Goal: Ask a question: Seek information or help from site administrators or community

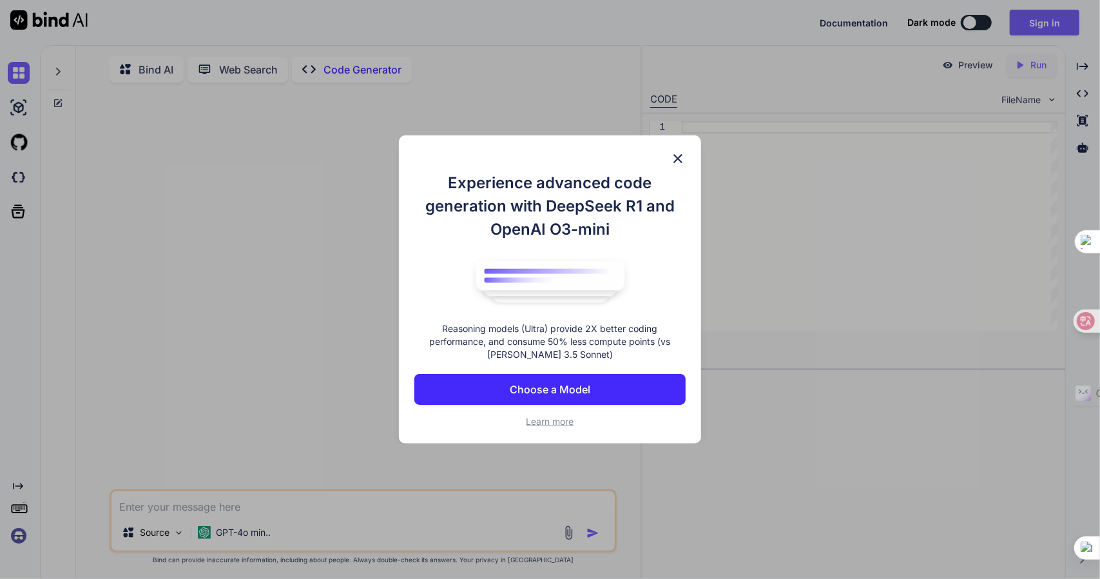
type textarea "x"
click at [677, 155] on img at bounding box center [677, 158] width 15 height 15
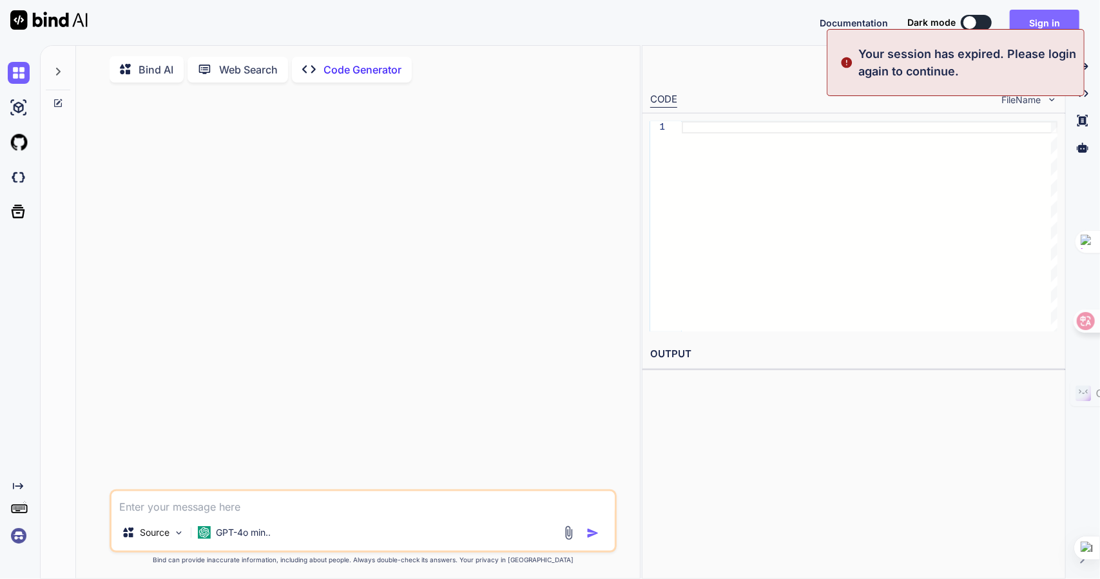
click at [1034, 19] on button "Sign in" at bounding box center [1045, 23] width 70 height 26
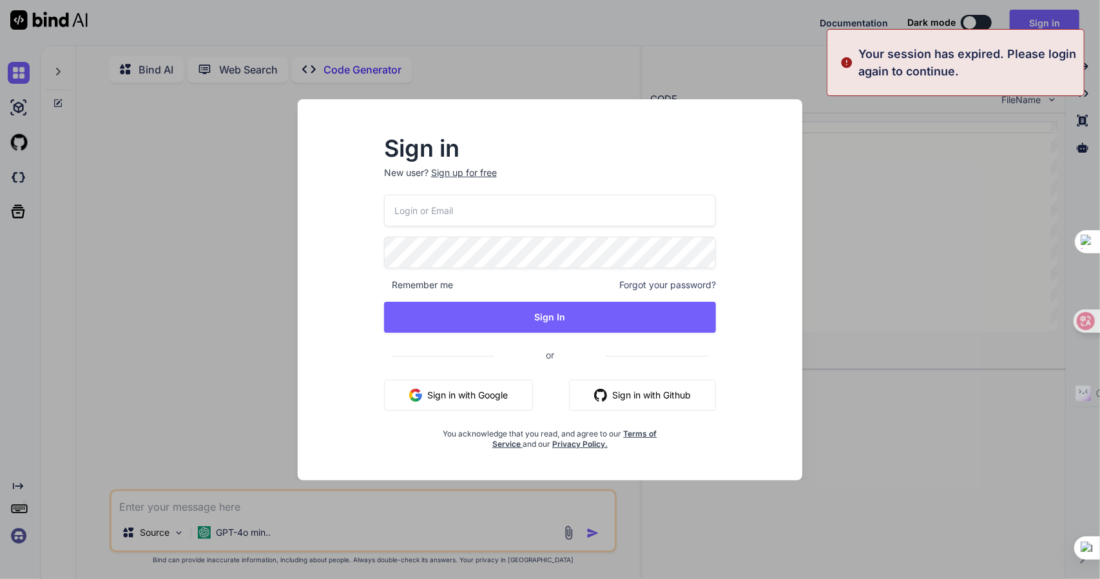
type input "adam300410wu@hotmail.com"
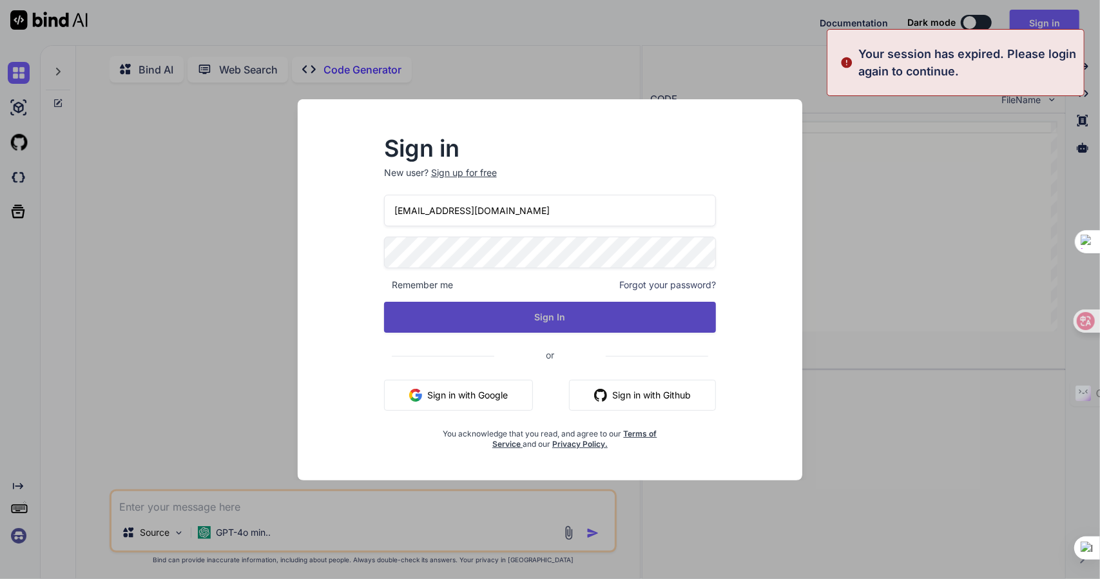
click at [472, 329] on button "Sign In" at bounding box center [550, 317] width 332 height 31
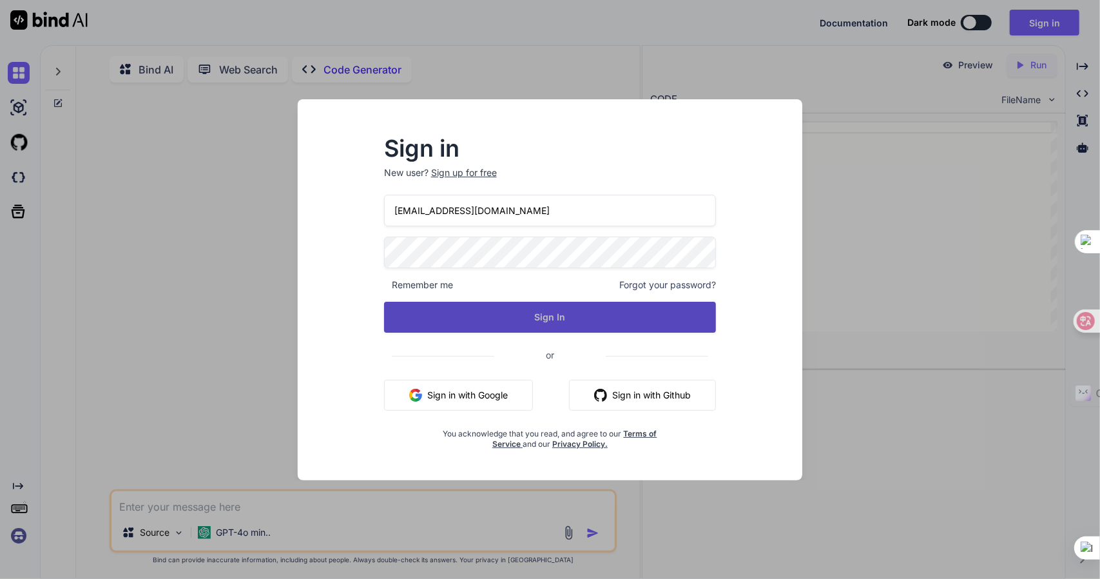
click at [465, 322] on button "Sign In" at bounding box center [550, 317] width 332 height 31
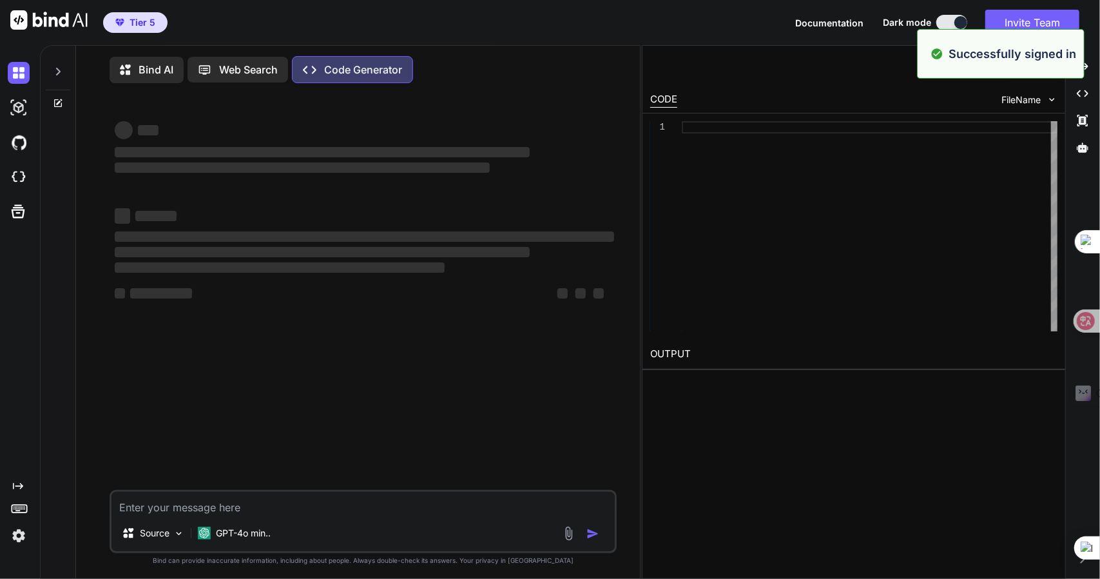
click at [144, 72] on p "Bind AI" at bounding box center [156, 69] width 35 height 15
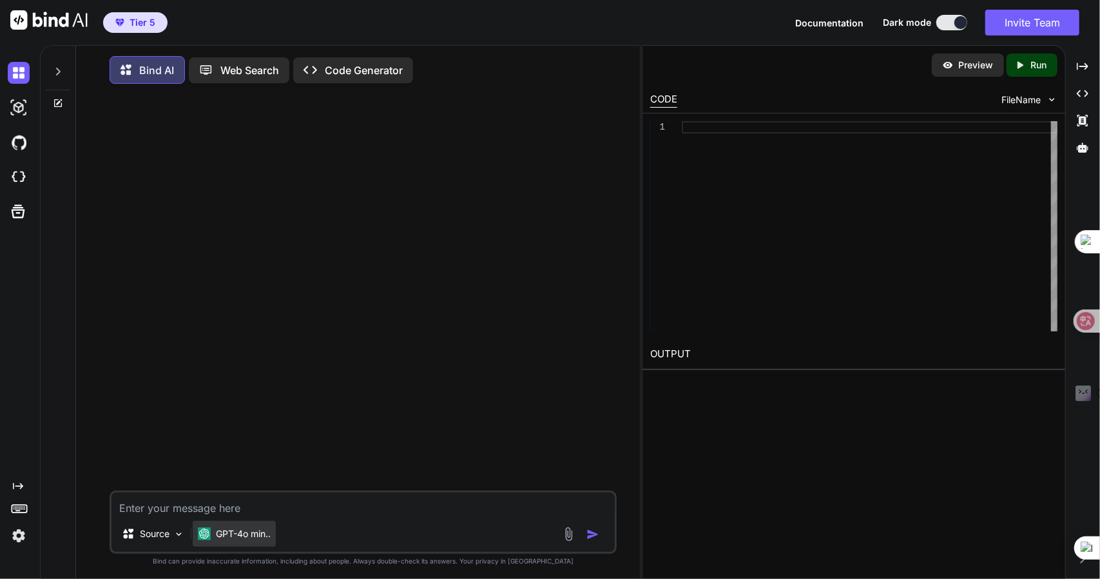
click at [244, 535] on p "GPT-4o min.." at bounding box center [243, 533] width 55 height 13
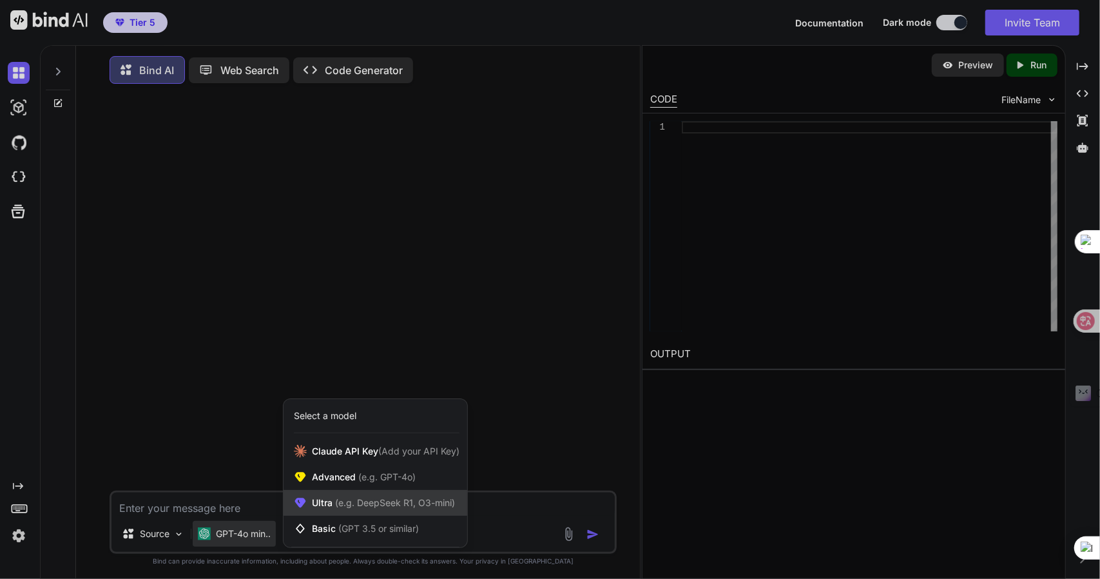
click at [340, 508] on span "(e.g. DeepSeek R1, O3-mini)" at bounding box center [393, 502] width 122 height 11
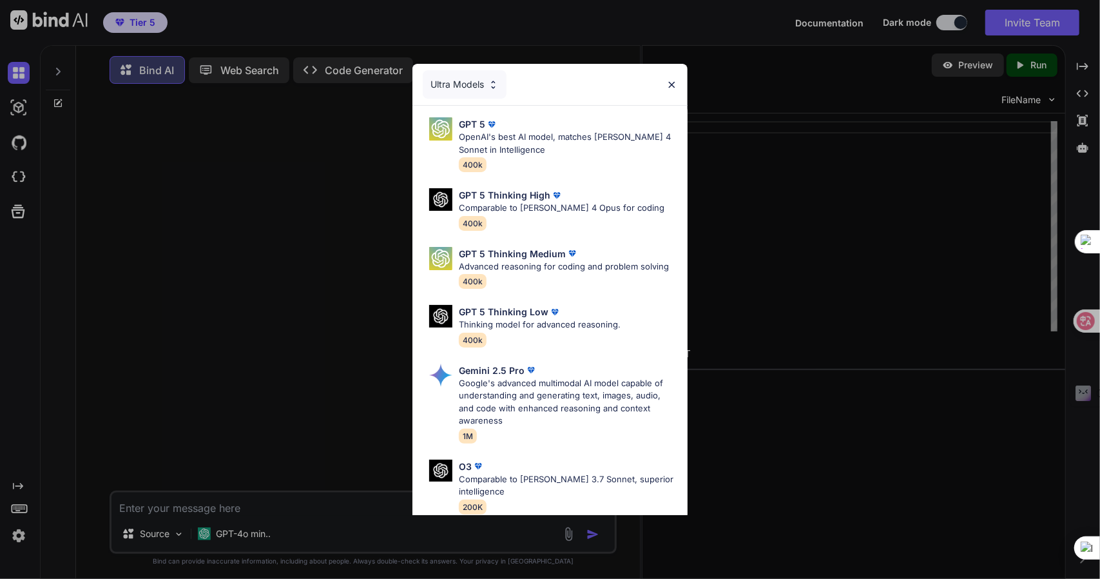
click at [160, 537] on div "Ultra Models GPT 5 OpenAI's best AI model, matches Claude 4 Sonnet in Intellige…" at bounding box center [550, 289] width 1100 height 579
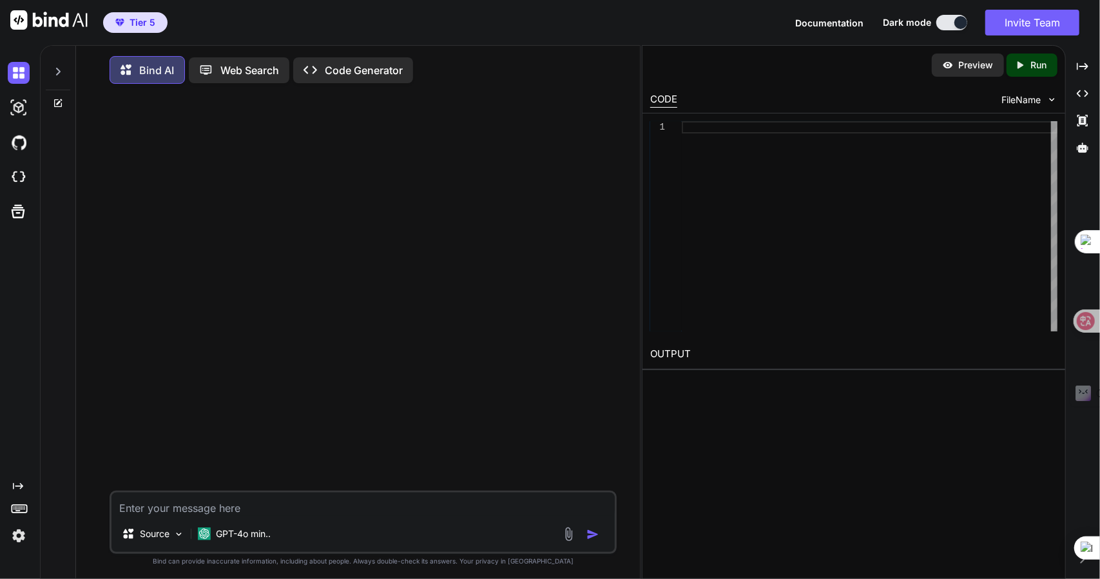
click at [160, 537] on p "Source" at bounding box center [155, 533] width 30 height 13
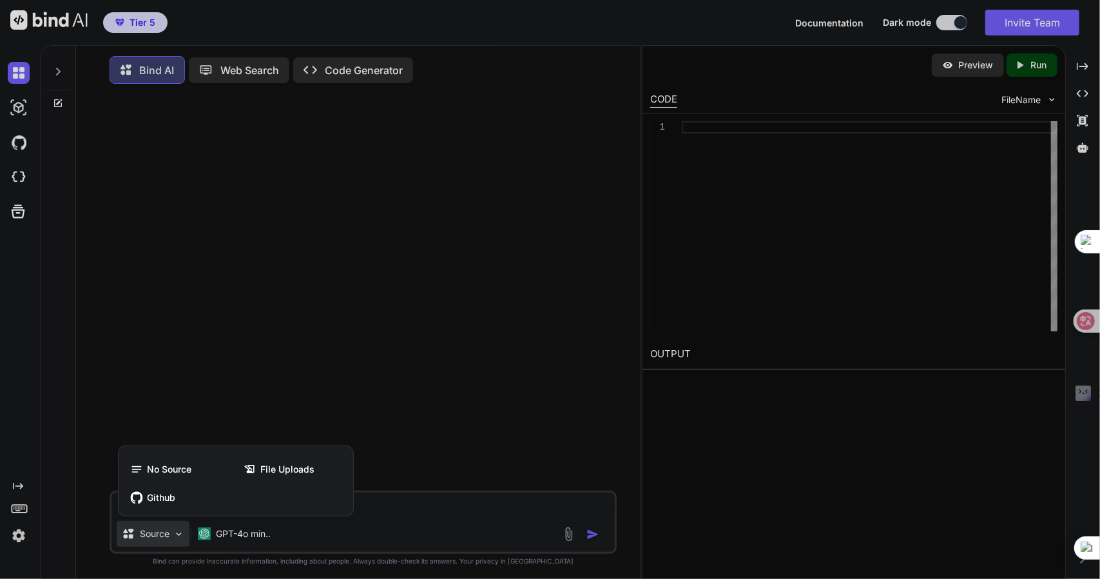
click at [267, 529] on div at bounding box center [550, 289] width 1100 height 579
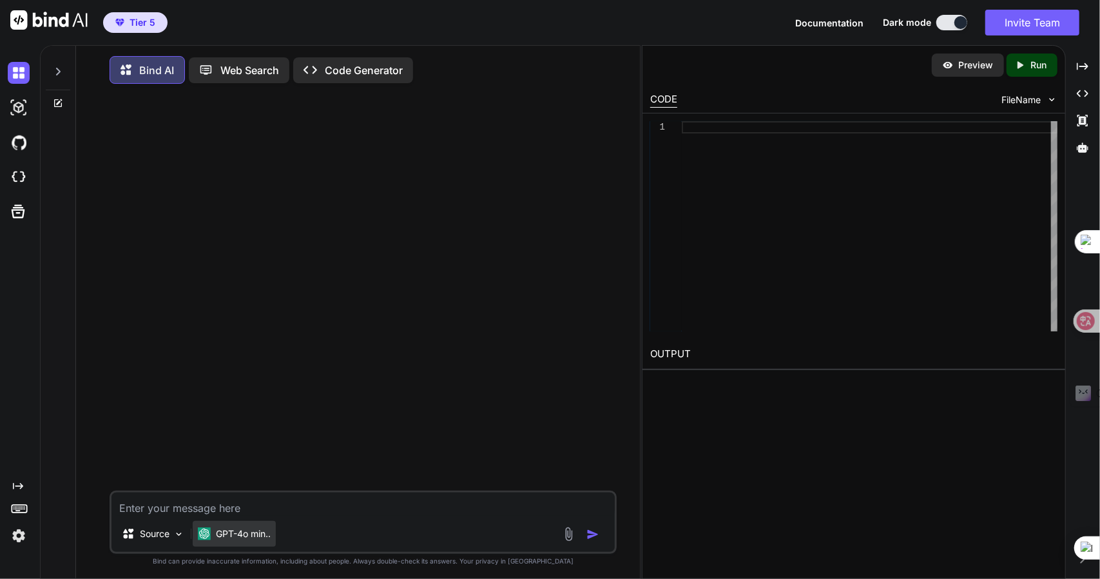
click at [239, 532] on p "GPT-4o min.." at bounding box center [243, 533] width 55 height 13
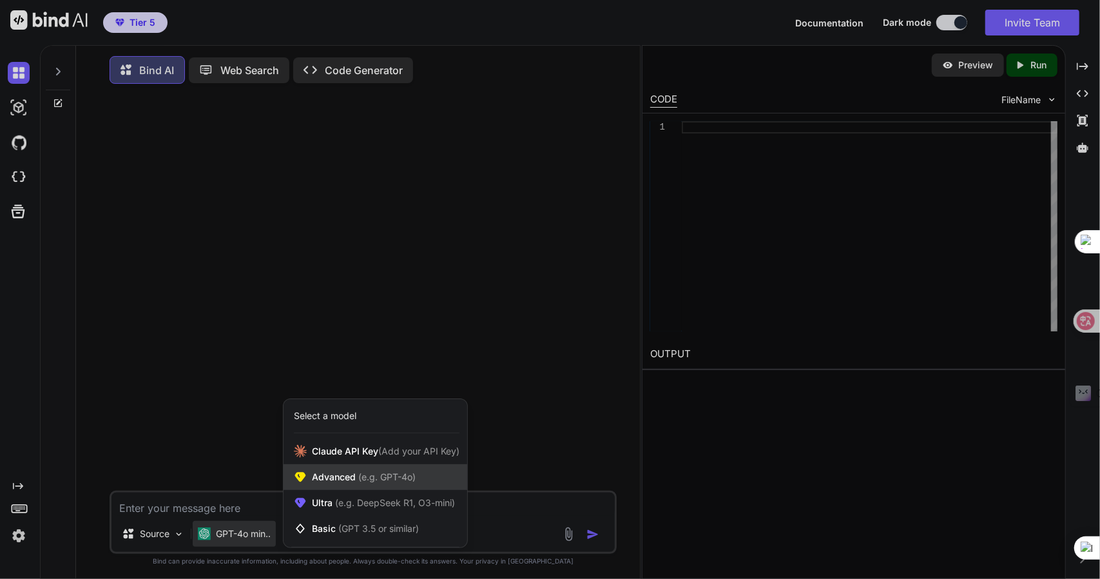
click at [339, 483] on span "Advanced (e.g. GPT-4o)" at bounding box center [364, 476] width 104 height 13
type textarea "x"
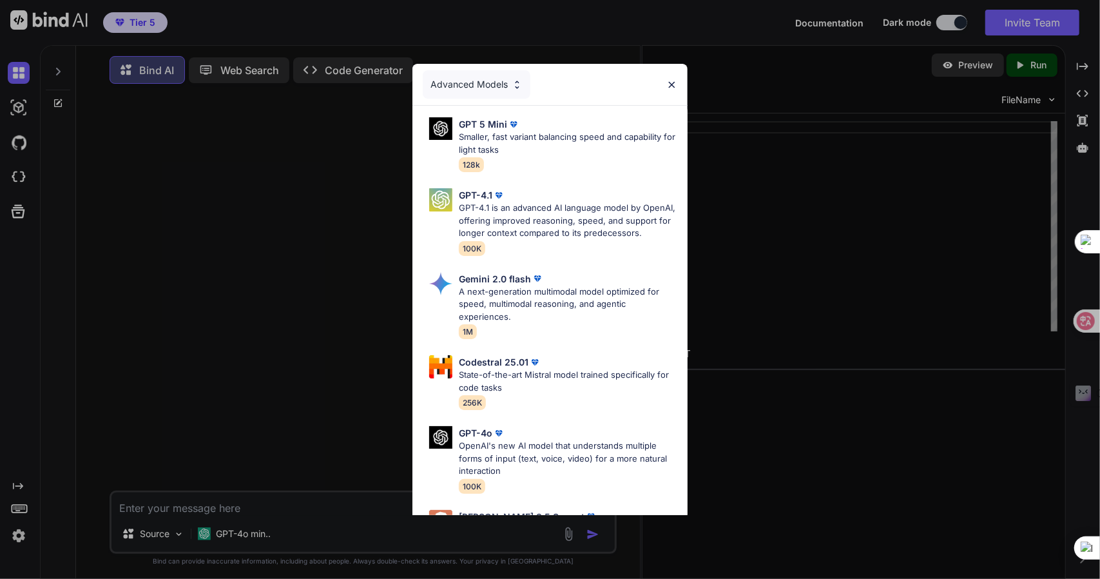
click at [263, 239] on div "Advanced Models GPT 5 Mini Smaller, fast variant balancing speed and capability…" at bounding box center [550, 289] width 1100 height 579
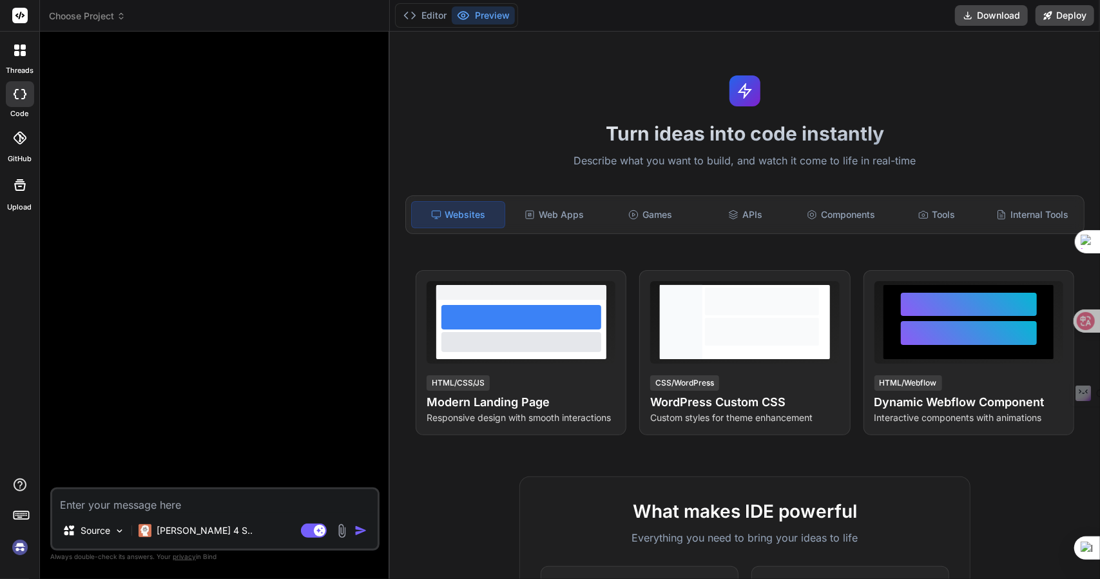
click at [86, 20] on span "Choose Project" at bounding box center [87, 16] width 77 height 13
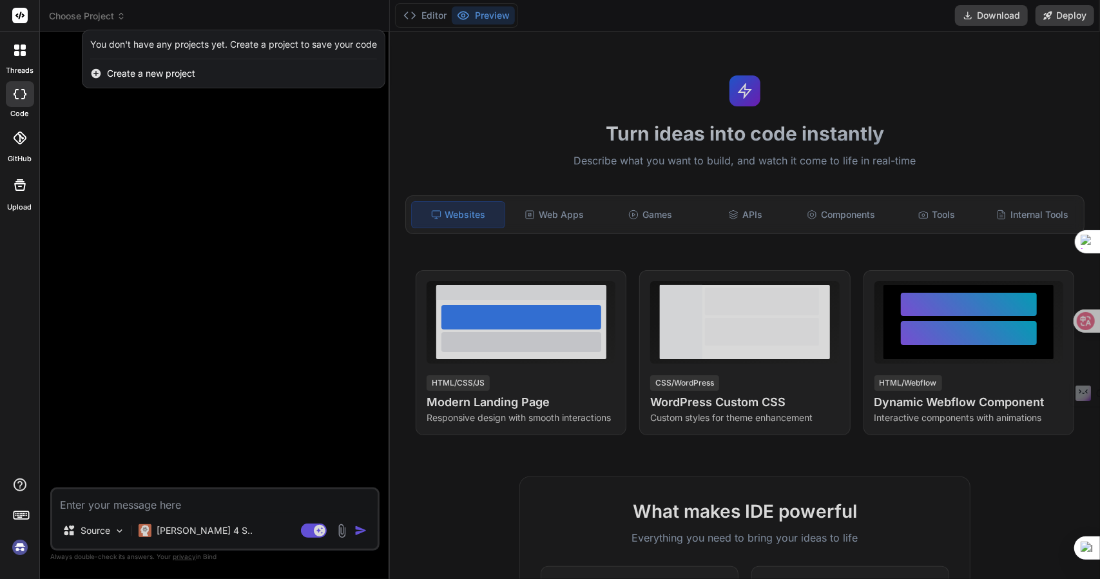
click at [75, 14] on div at bounding box center [550, 289] width 1100 height 579
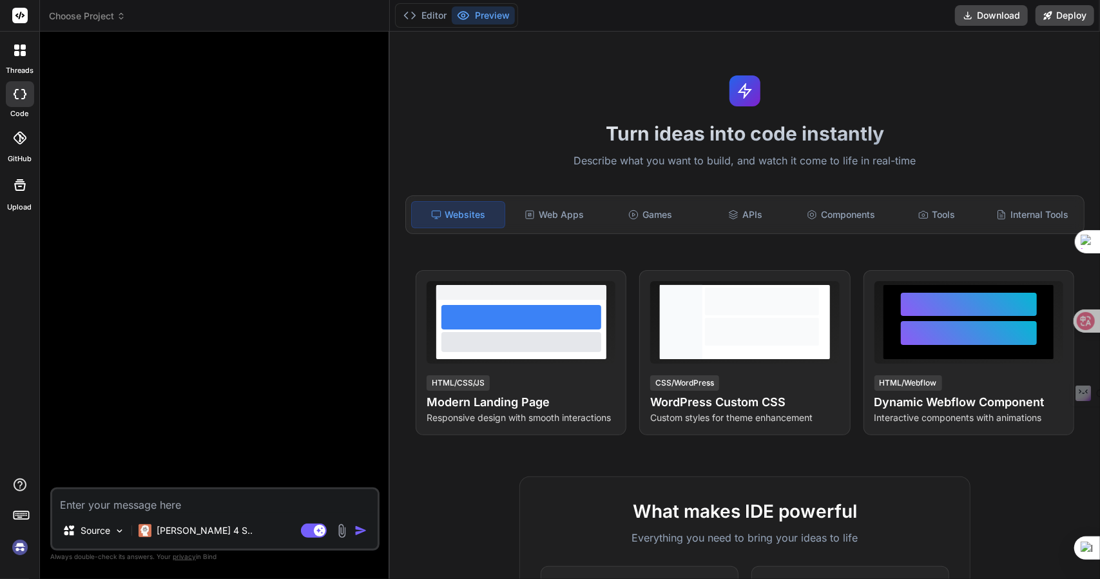
click at [75, 14] on span "Choose Project" at bounding box center [87, 16] width 77 height 13
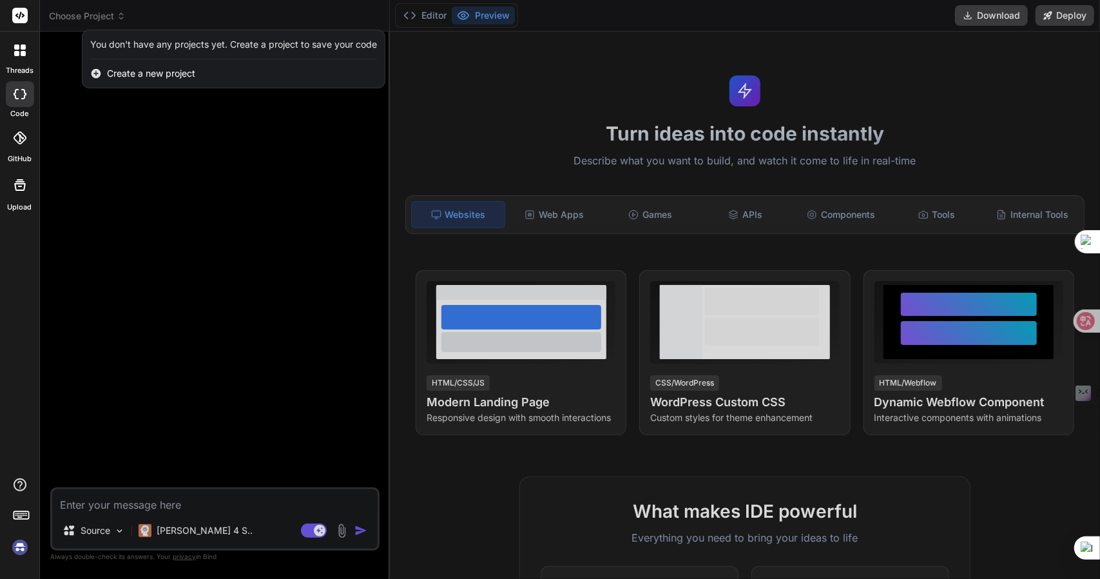
click at [75, 14] on div at bounding box center [550, 289] width 1100 height 579
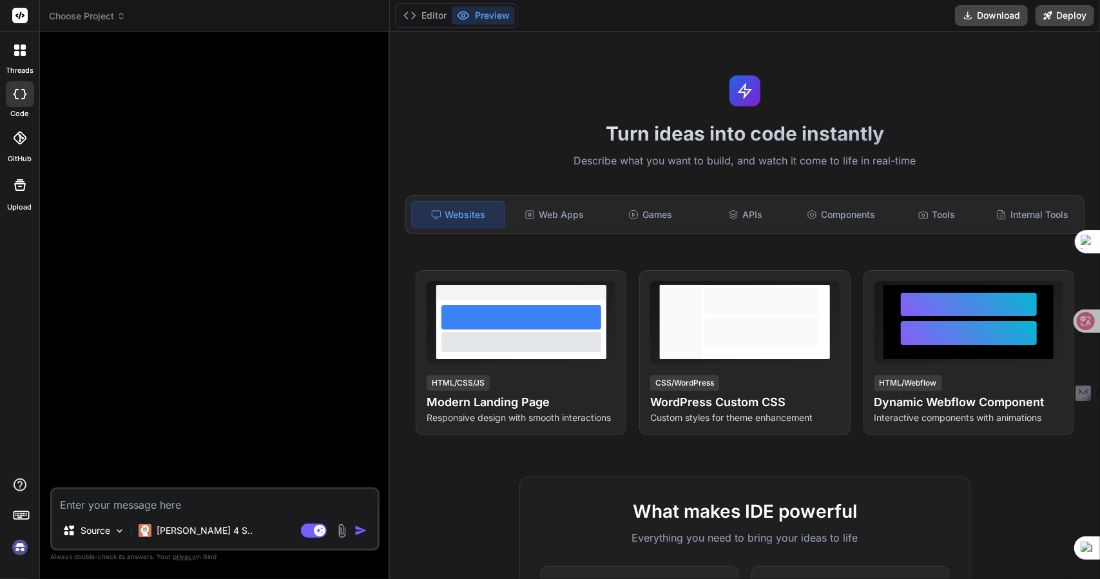
click at [75, 14] on span "Choose Project" at bounding box center [87, 16] width 77 height 13
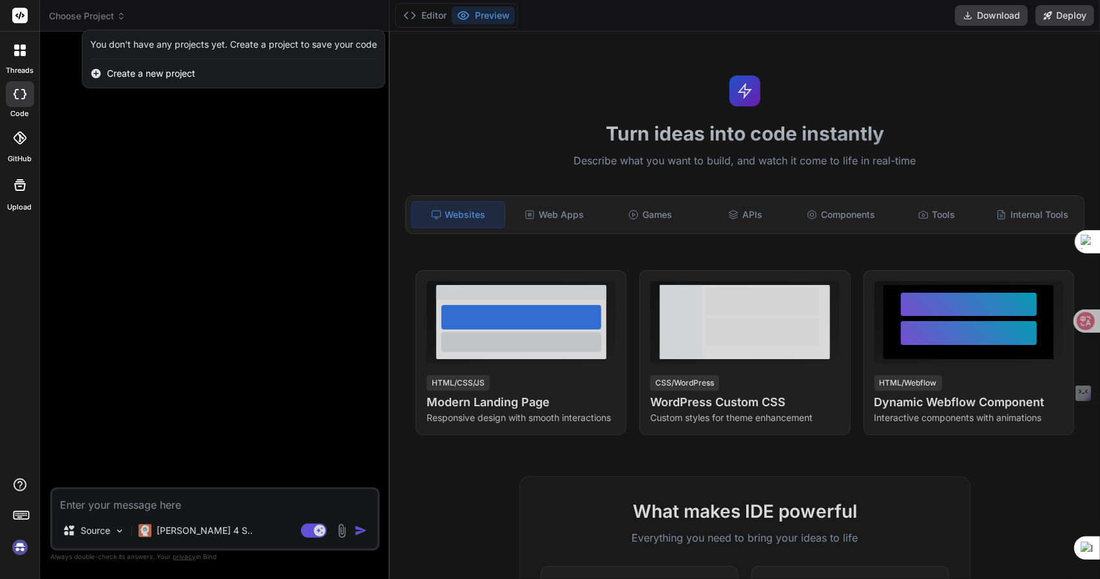
click at [75, 14] on div at bounding box center [550, 289] width 1100 height 579
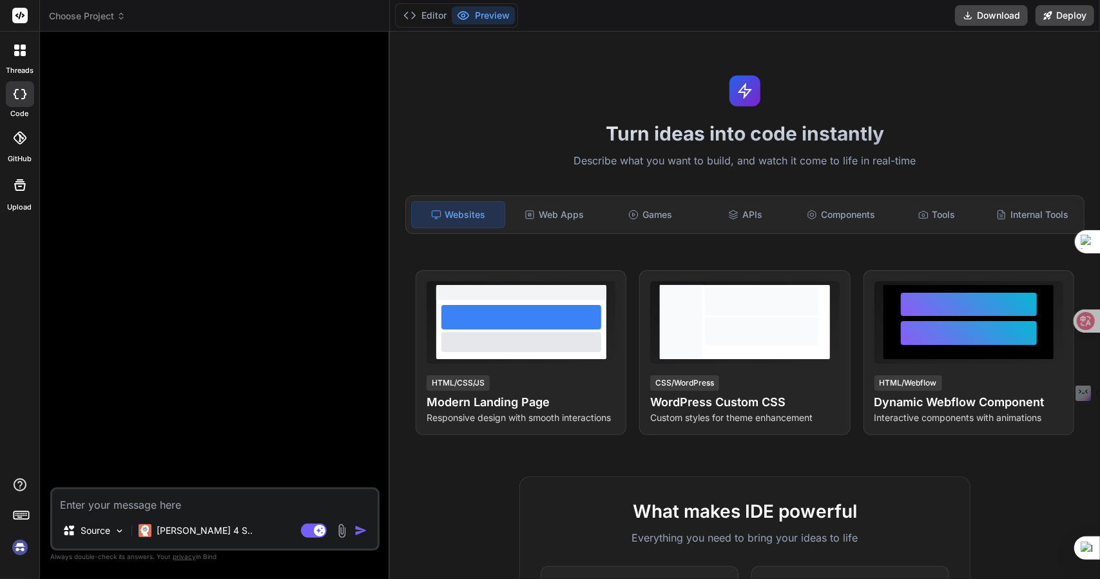
click at [75, 14] on span "Choose Project" at bounding box center [87, 16] width 77 height 13
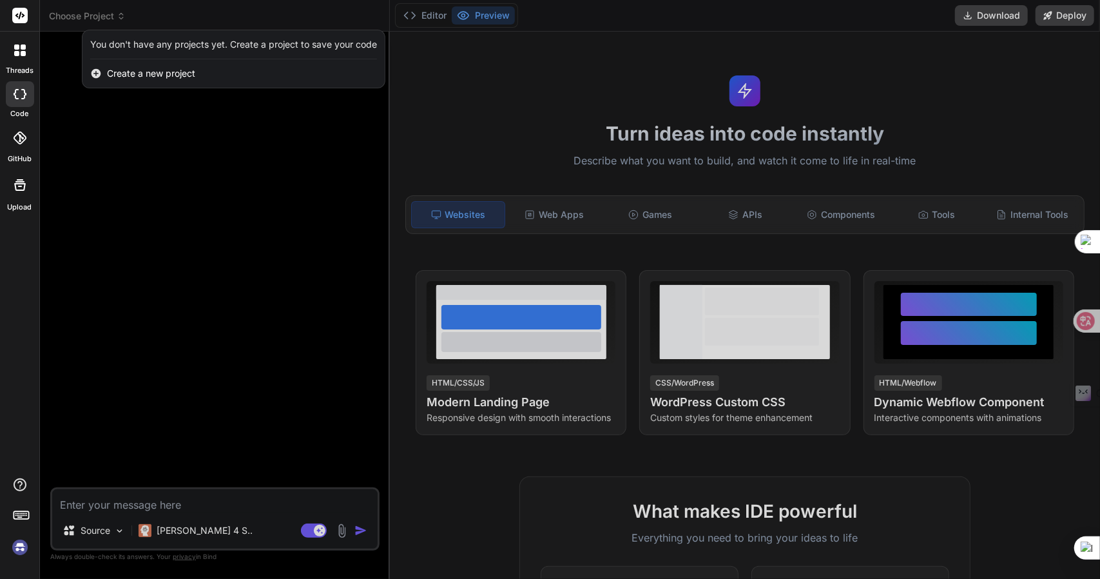
click at [75, 14] on div at bounding box center [550, 289] width 1100 height 579
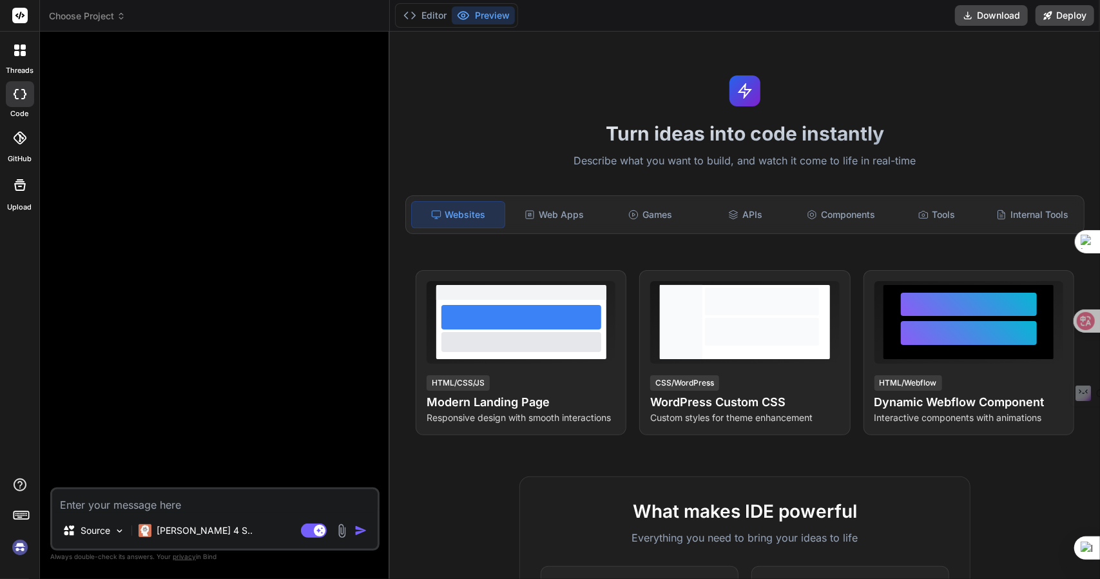
click at [75, 14] on span "Choose Project" at bounding box center [87, 16] width 77 height 13
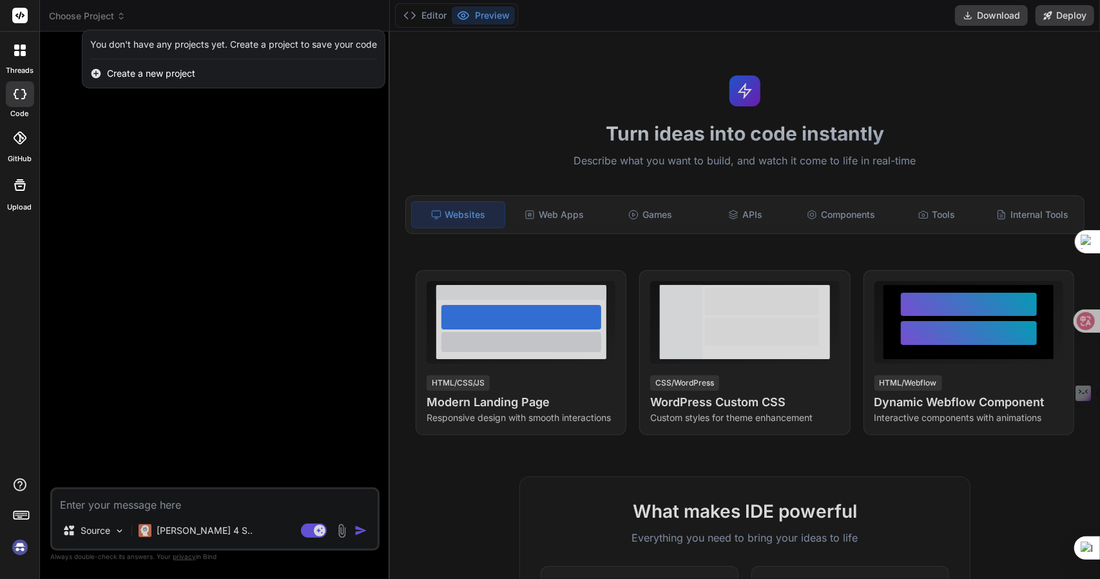
click at [75, 14] on div at bounding box center [550, 289] width 1100 height 579
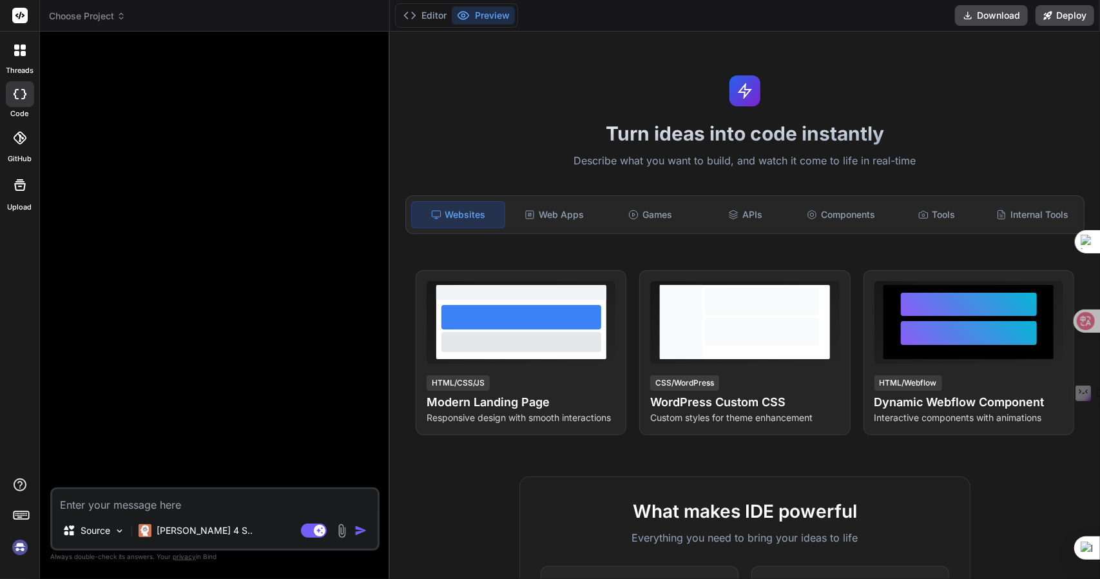
click at [99, 12] on span "Choose Project" at bounding box center [87, 16] width 77 height 13
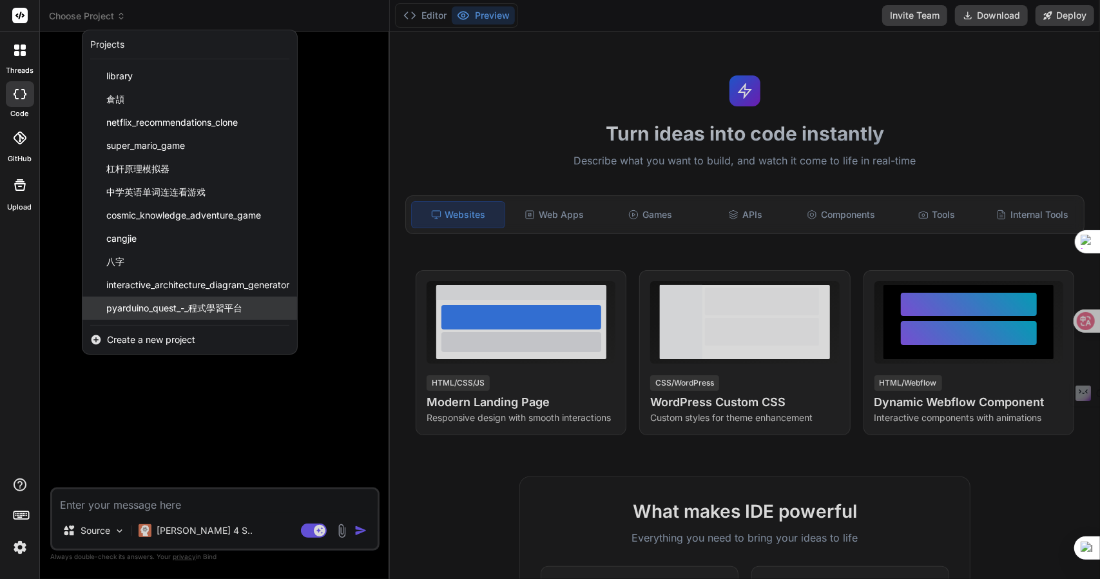
click at [231, 311] on span "pyarduino_quest_-_程式學習平台" at bounding box center [174, 308] width 136 height 13
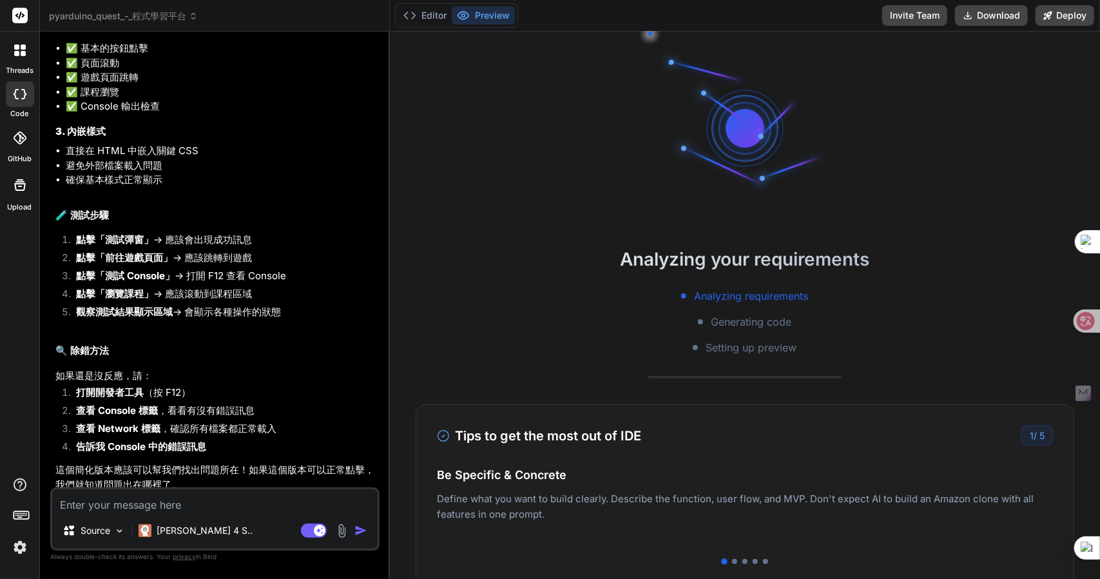
scroll to position [3449, 0]
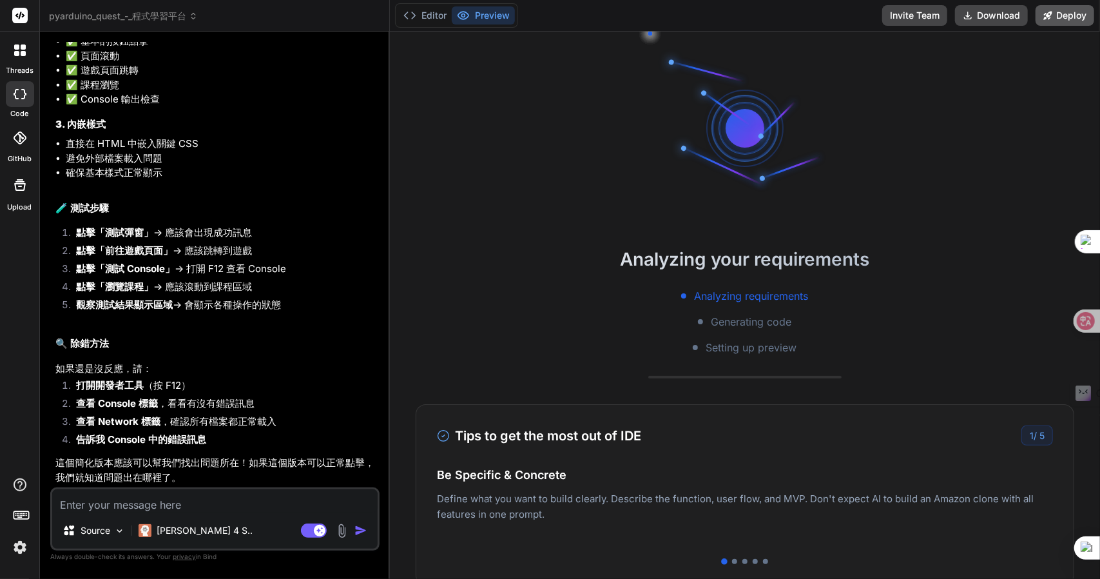
click at [1055, 14] on button "Deploy" at bounding box center [1064, 15] width 59 height 21
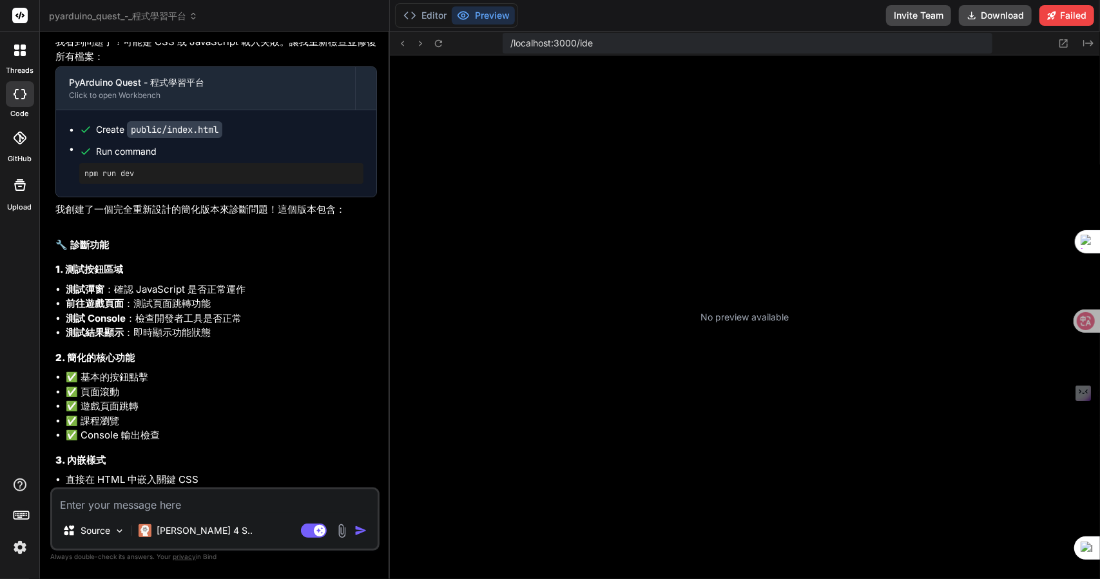
scroll to position [505, 0]
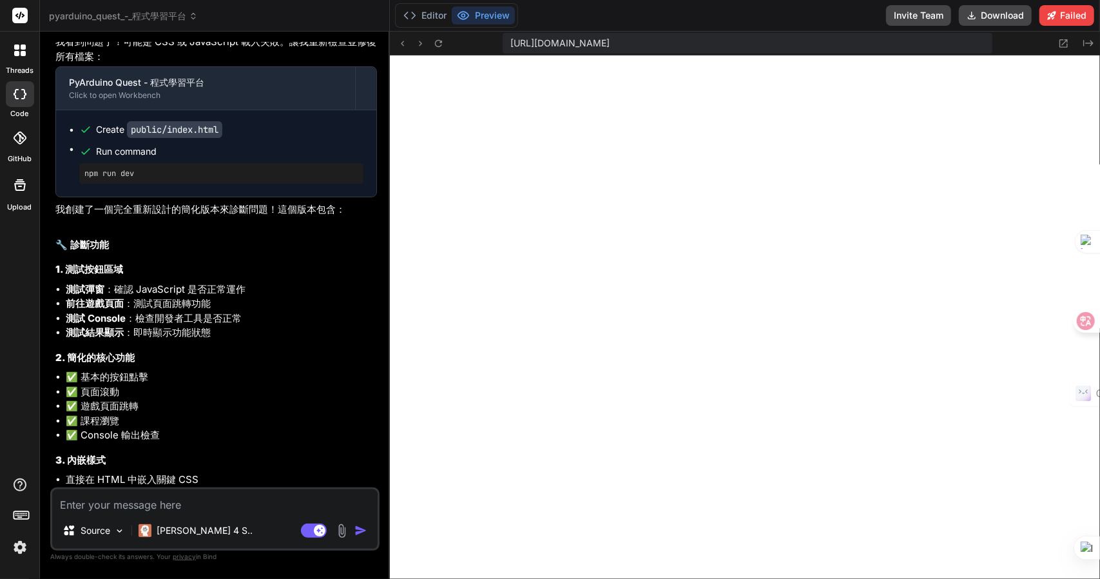
click at [159, 507] on textarea at bounding box center [214, 500] width 325 height 23
paste textarea "j"
type textarea "x"
type textarea "j"
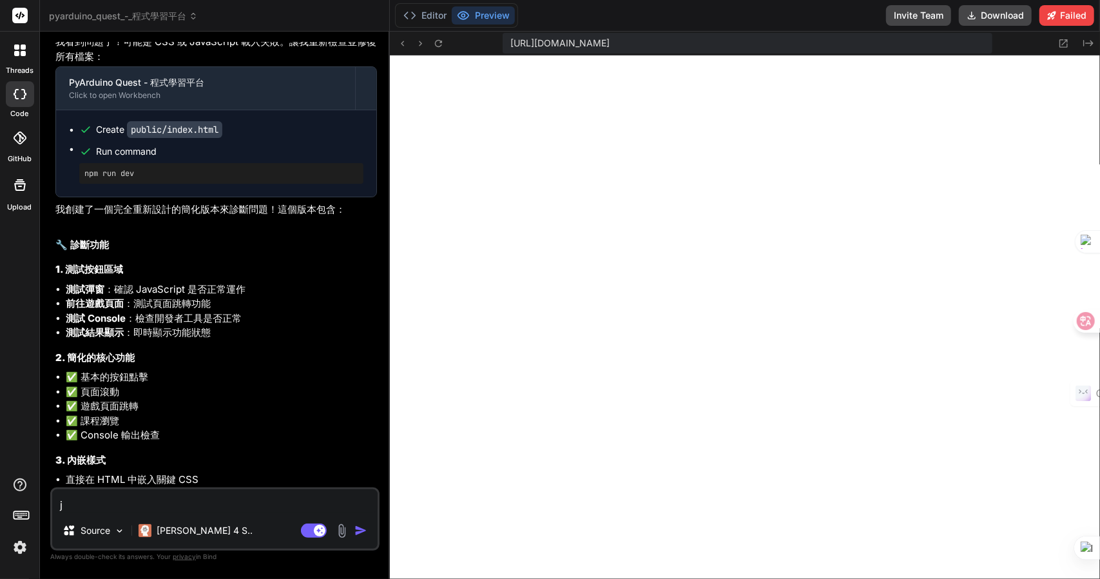
type textarea "x"
type textarea "卜"
type textarea "x"
type textarea "[PERSON_NAME]"
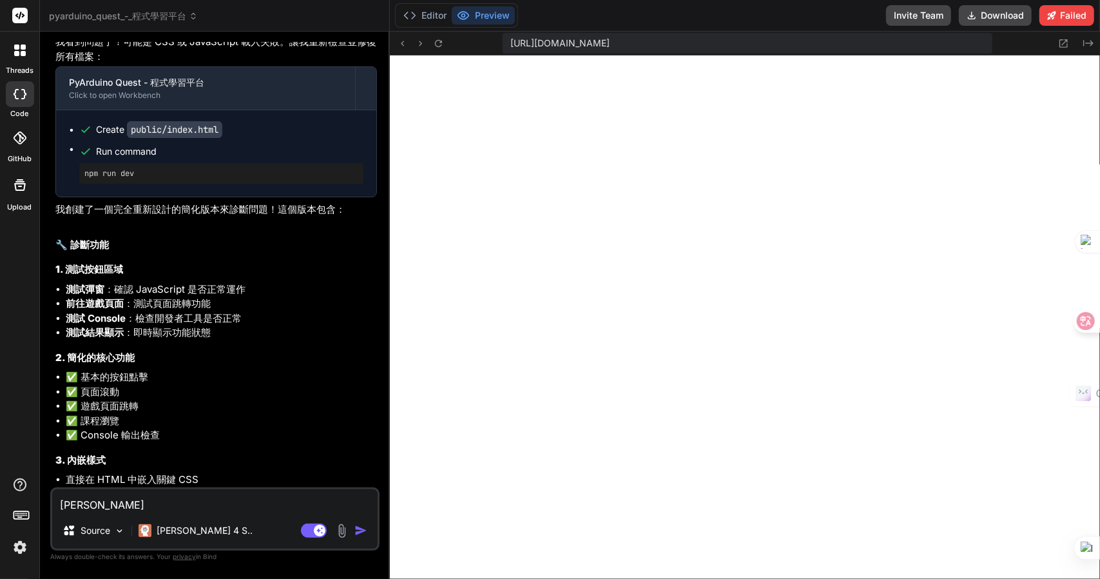
type textarea "x"
type textarea "卜卜尸"
type textarea "x"
type textarea "卜卜尸木"
type textarea "x"
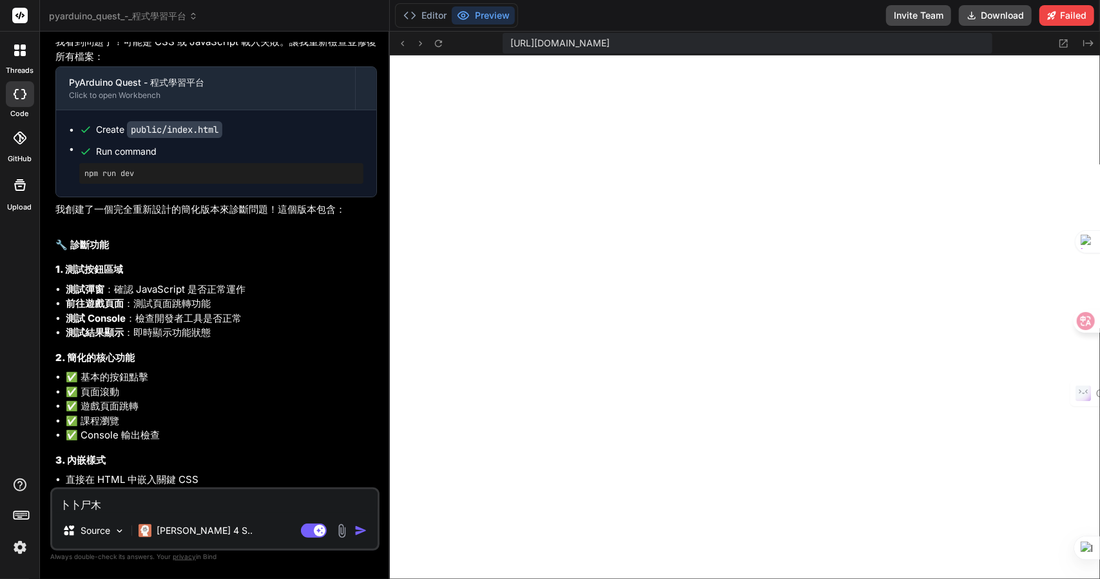
type textarea "遊"
type textarea "x"
type textarea "遊卜"
type textarea "x"
type textarea "遊卜廿"
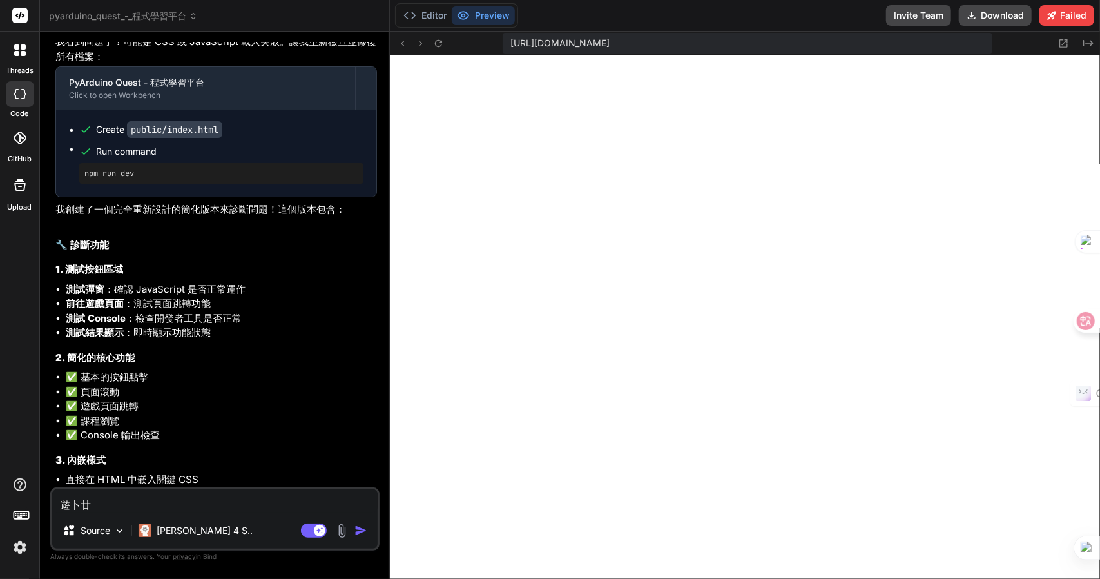
type textarea "x"
type textarea "遊卜廿戈"
type textarea "x"
type textarea "遊戲"
type textarea "x"
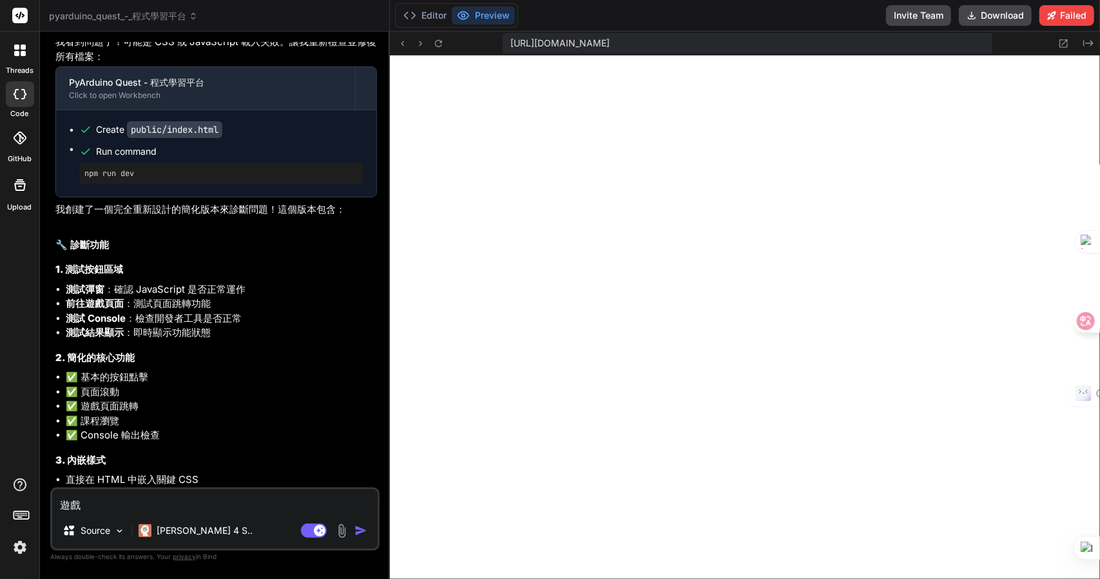
type textarea "遊戲日"
type textarea "x"
type textarea "遊戲日弓"
type textarea "x"
type textarea "遊戲日弓女"
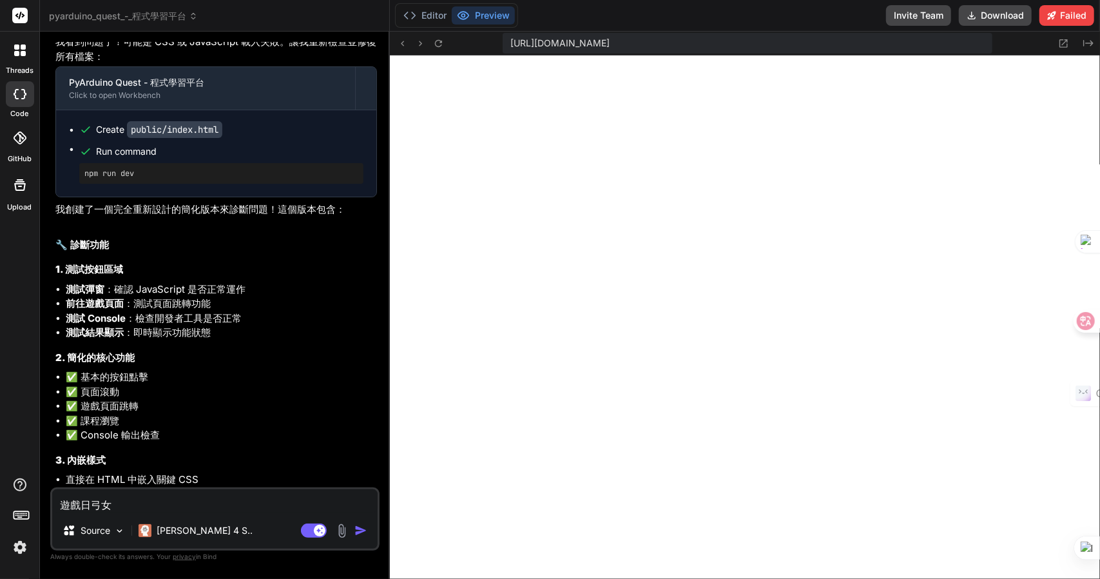
type textarea "x"
type textarea "遊戲日弓女[PERSON_NAME]"
type textarea "x"
type textarea "遊戲日弓女戈廿"
type textarea "x"
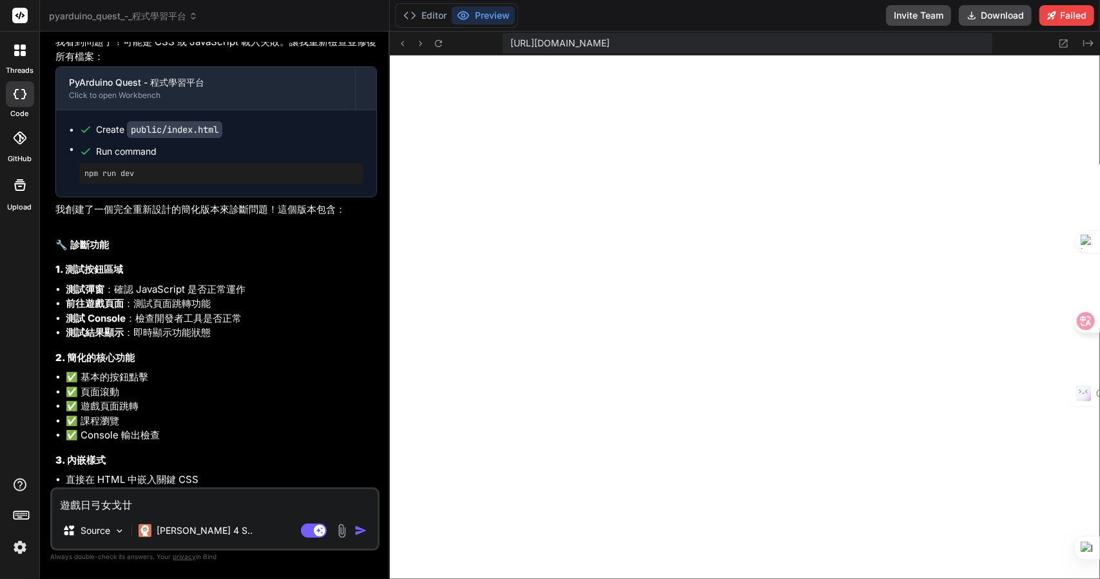
type textarea "遊戲關"
type textarea "x"
type textarea "遊戲關卜"
type textarea "x"
type textarea "遊戲關[PERSON_NAME]"
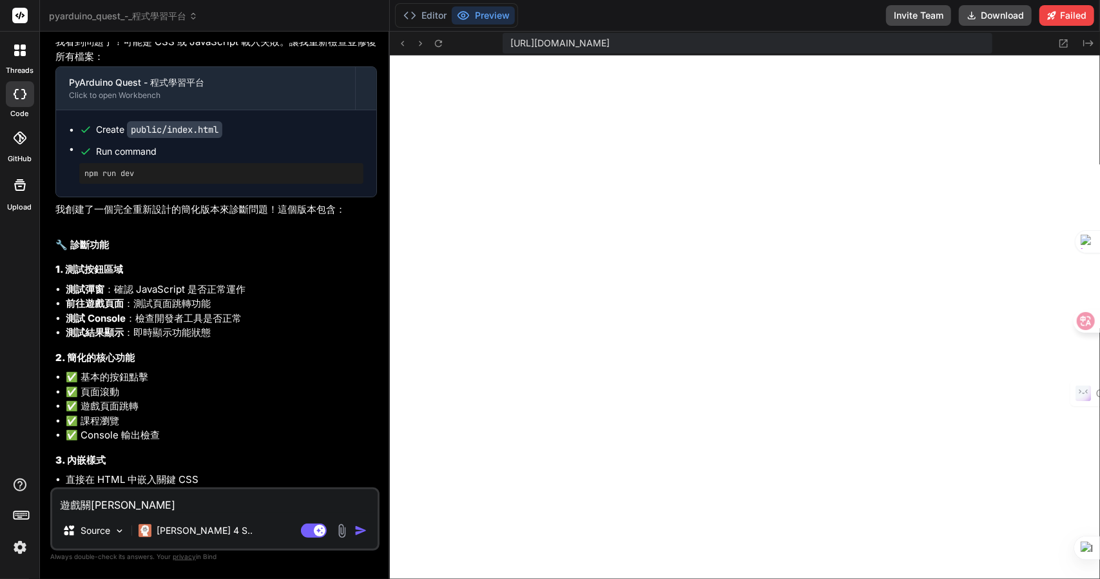
type textarea "x"
type textarea "遊戲關卜一卜"
type textarea "x"
type textarea "遊戲關卡"
type textarea "x"
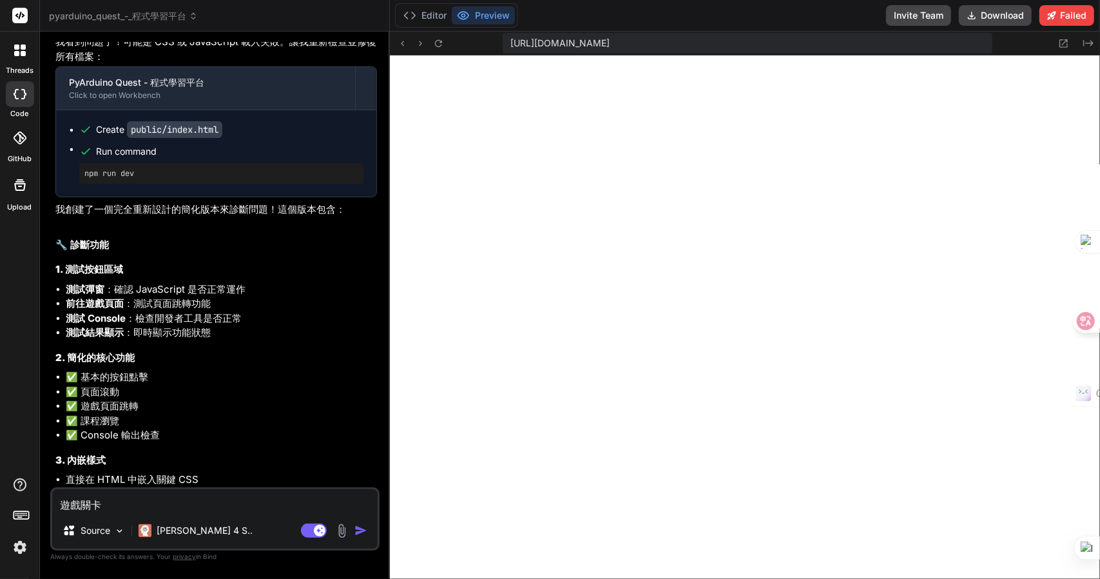
type textarea "遊戲關卡竹"
type textarea "x"
type textarea "遊戲關卡竹日"
type textarea "x"
type textarea "遊戲關卡竹日心"
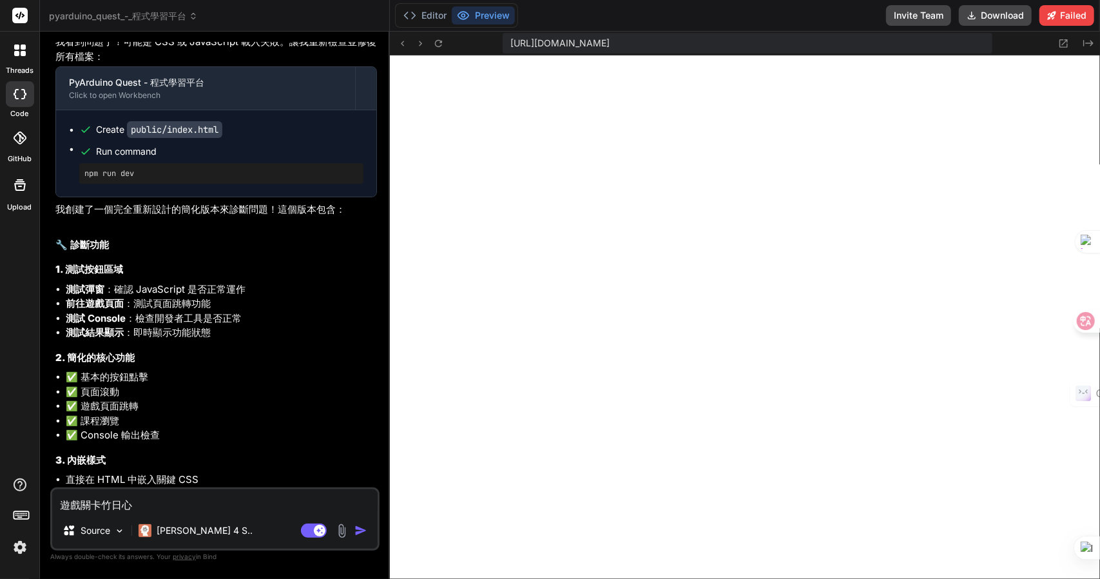
type textarea "x"
type textarea "遊戲關卡竹日心戈"
type textarea "x"
type textarea "遊戲關卡的"
type textarea "x"
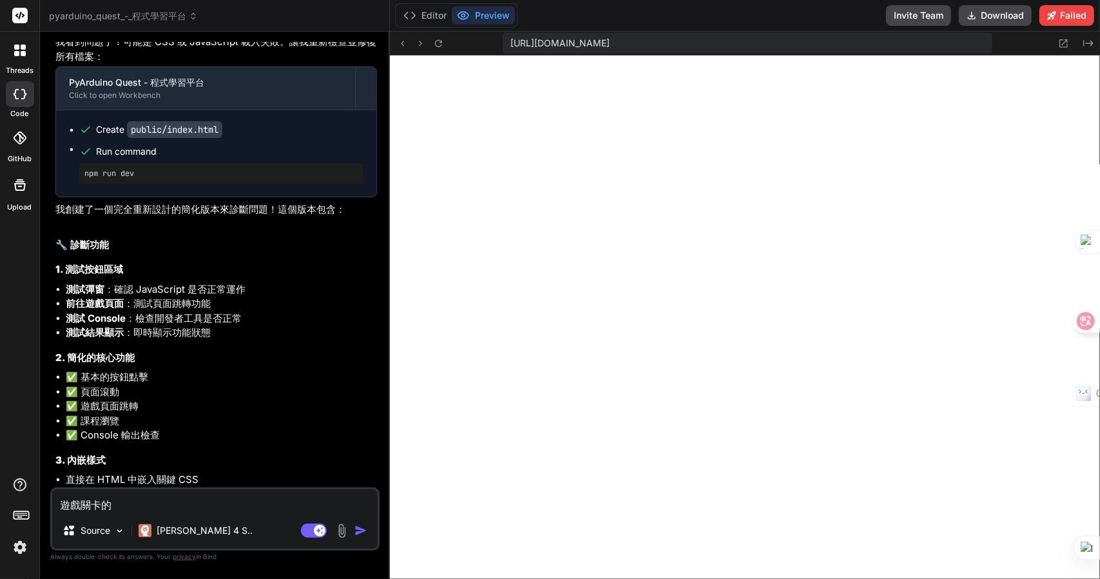
type textarea "遊戲關卡的C"
type textarea "x"
type textarea "遊戲關卡的CS"
type textarea "x"
type textarea "遊戲關卡的CSS"
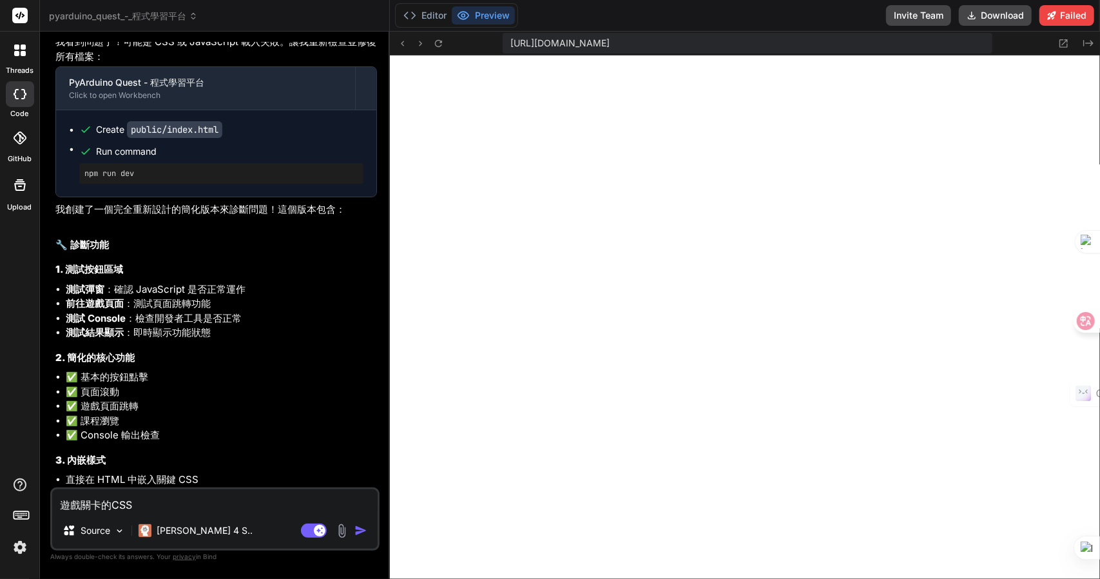
type textarea "x"
type textarea "遊戲關卡的CSS大"
type textarea "x"
type textarea "遊戲關卡的CSS大月"
type textarea "x"
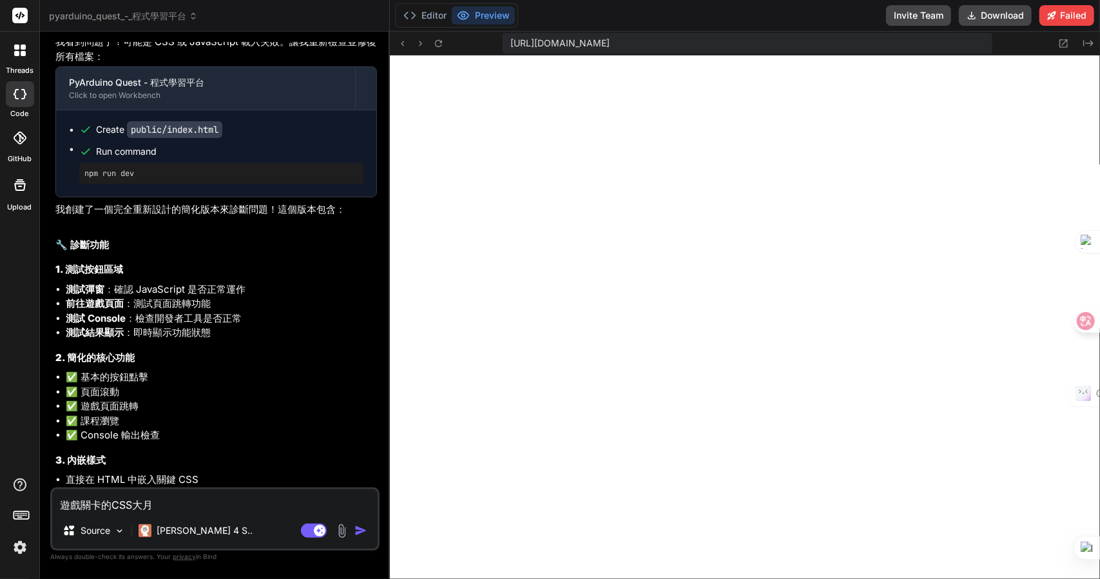
type textarea "遊戲關卡的CSS有"
type textarea "x"
type textarea "遊戲關卡的CSS有日"
type textarea "x"
type textarea "遊戲關卡的CSS有日弓"
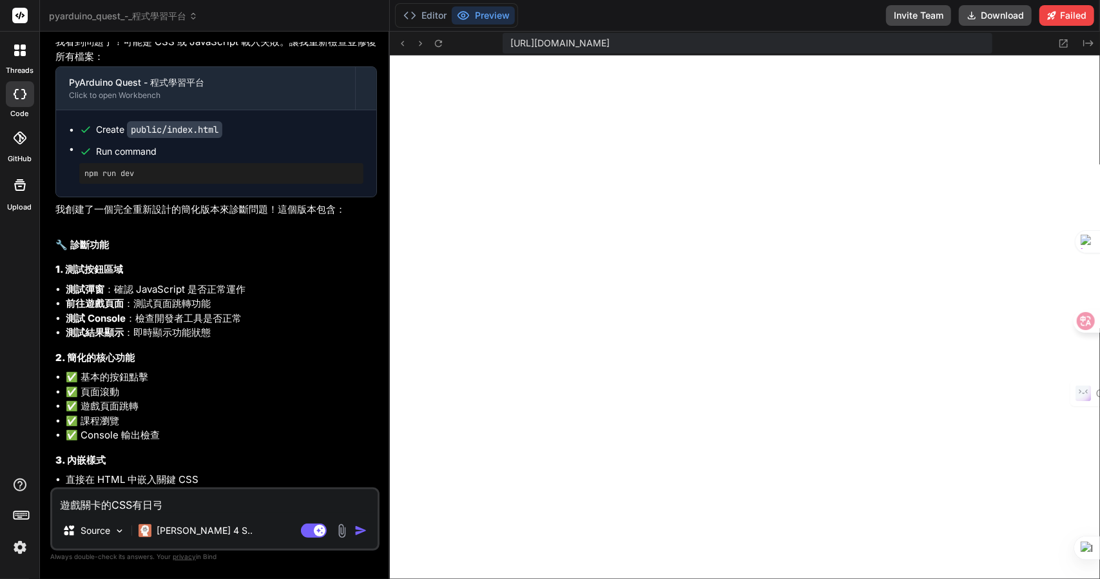
type textarea "x"
type textarea "遊戲關卡的CSS有日弓口"
type textarea "x"
type textarea "遊戲關卡的CSS有問"
type textarea "x"
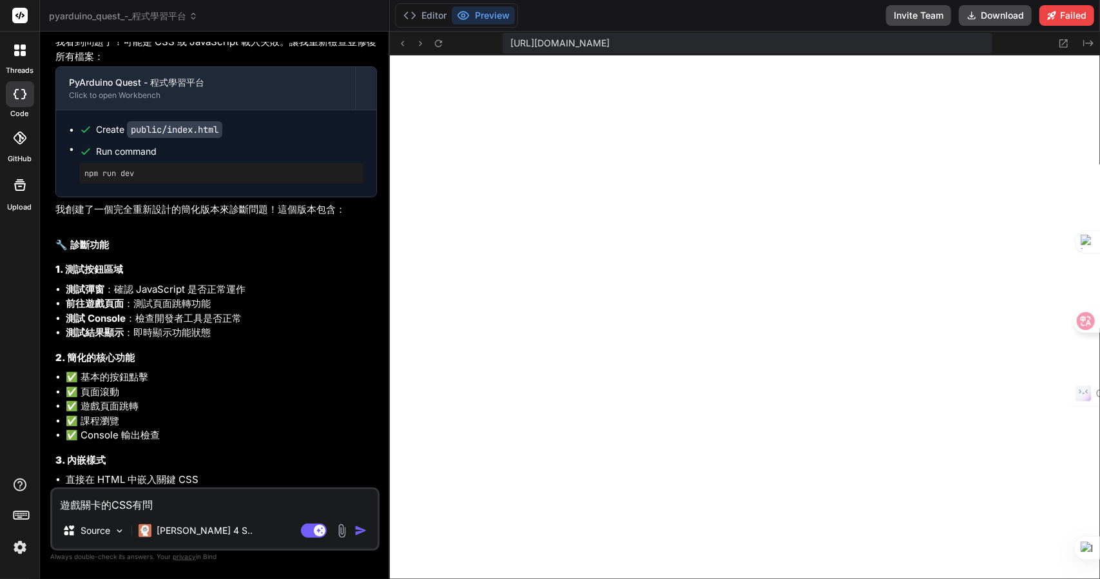
type textarea "遊戲關卡的CSS有問日"
type textarea "x"
type textarea "遊戲關卡的CSS有問[DEMOGRAPHIC_DATA]人"
type textarea "x"
type textarea "遊戲關卡的CSS有問[DEMOGRAPHIC_DATA]人一"
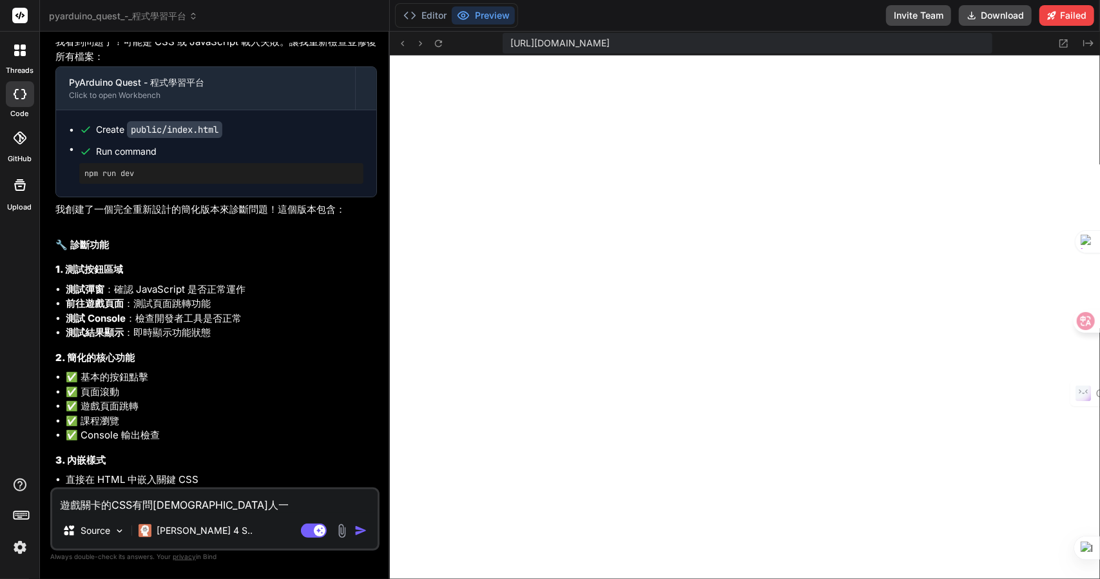
type textarea "x"
type textarea "遊戲關卡的CSS有問[DEMOGRAPHIC_DATA]人一月"
type textarea "x"
type textarea "遊戲關卡的CSS有問[DEMOGRAPHIC_DATA]人一月金"
type textarea "x"
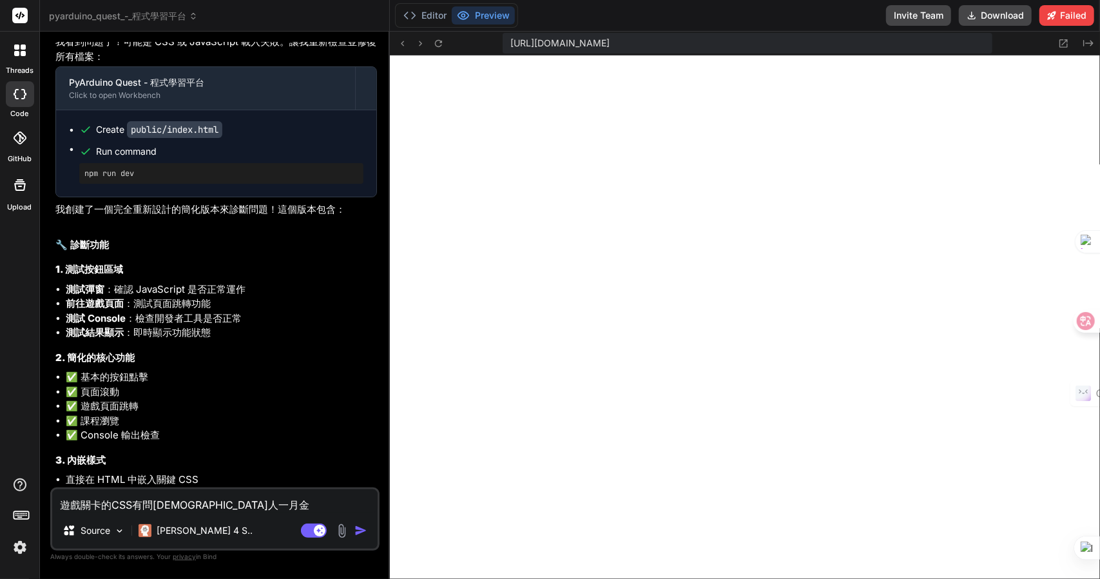
type textarea "遊戲關卡的CSS有問題"
type textarea "x"
type textarea "遊戲關卡的CSS有問題難"
type textarea "x"
type textarea "遊戲關卡的CSS有問題難日"
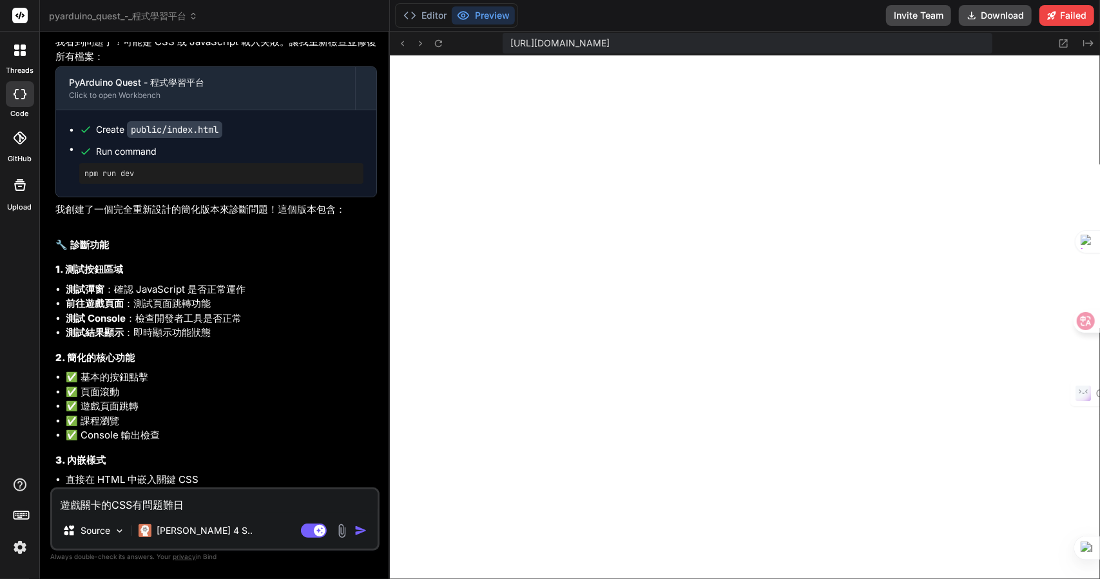
type textarea "x"
type textarea "遊戲關卡的CSS有問題難"
type textarea "x"
type textarea "遊戲關卡的CSS有問題"
type textarea "x"
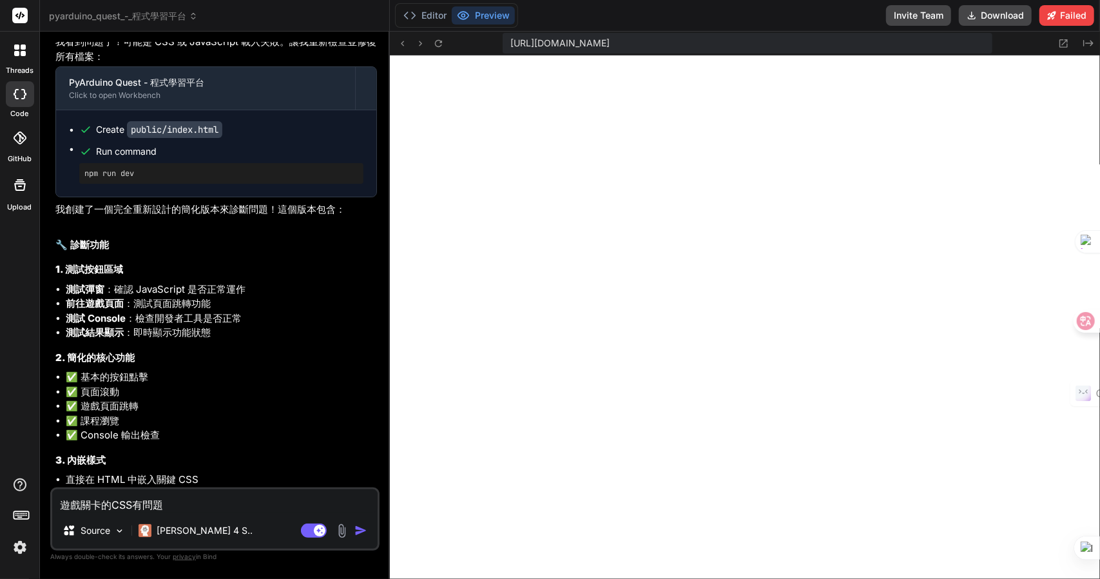
type textarea "遊戲關卡的CSS有問題Z"
type textarea "x"
type textarea "遊戲關卡的CSS有問題Z難"
type textarea "x"
type textarea "遊戲關卡的CSS有問題Z難日"
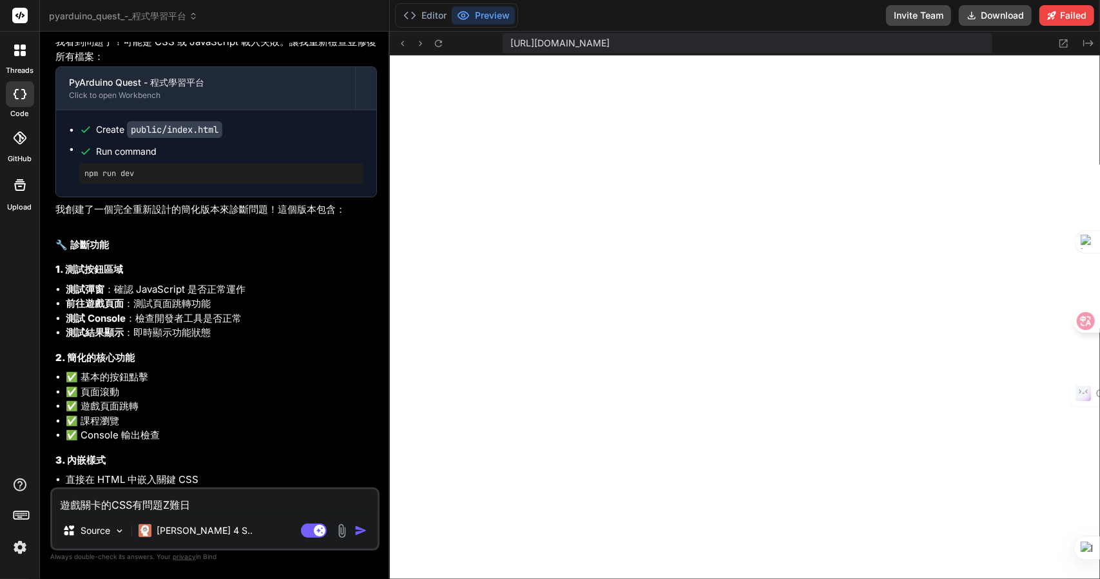
type textarea "x"
type textarea "遊戲關卡的CSS有問題Z難日月"
type textarea "x"
type textarea "遊戲關卡的CSS有問題，"
type textarea "x"
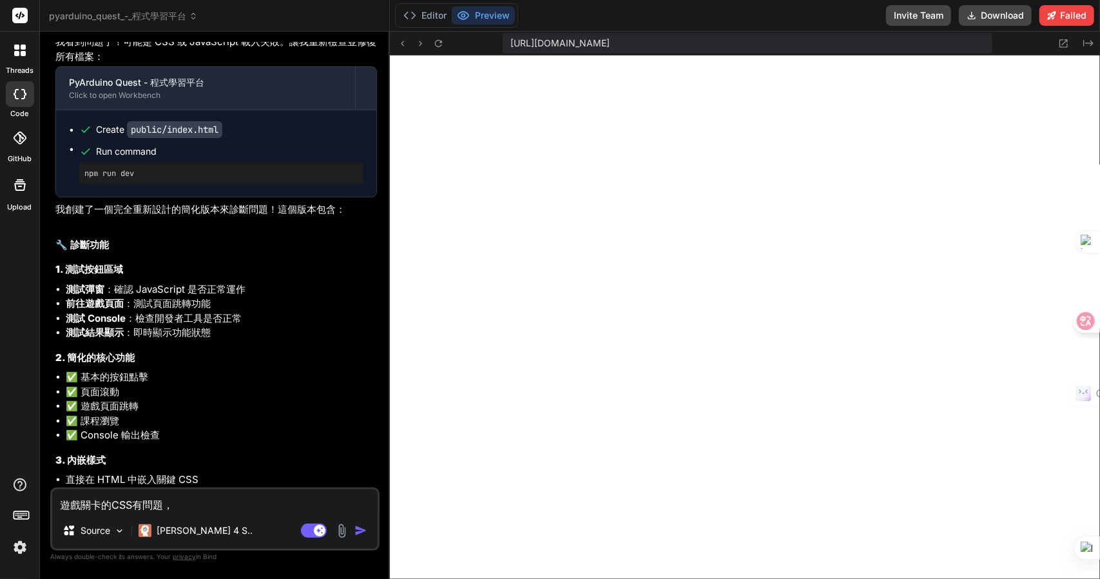
type textarea "遊戲關卡的CSS有問題，水"
type textarea "x"
type textarea "遊戲關卡的CSS有問題，水弓"
type textarea "x"
type textarea "遊戲關卡的CSS有問題，水弓水"
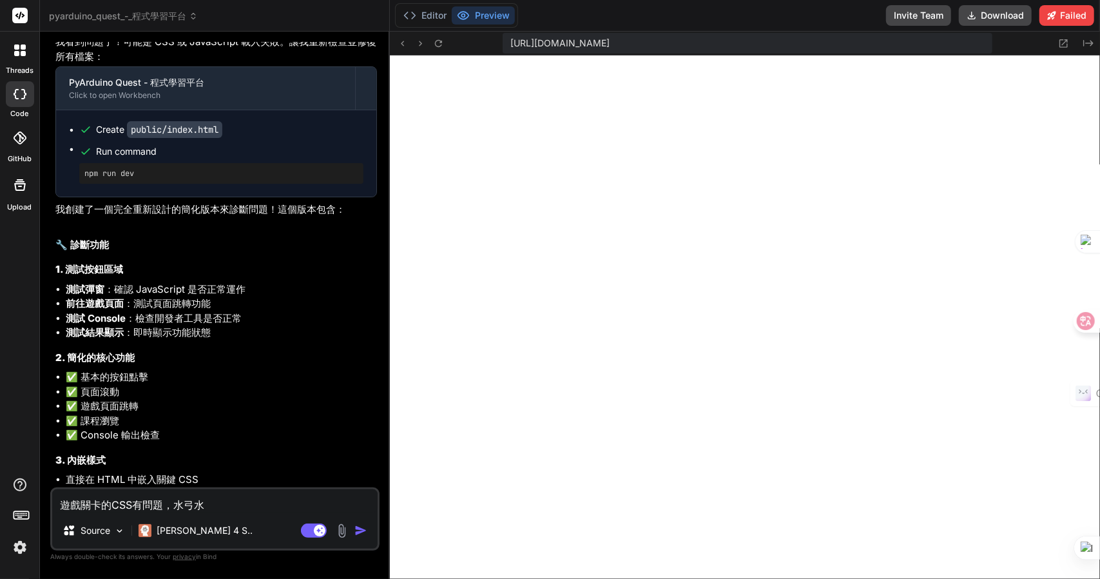
type textarea "x"
type textarea "遊戲關卡的CSS有問題，沒"
type textarea "x"
type textarea "遊戲關卡的CSS有問題，沒大"
type textarea "x"
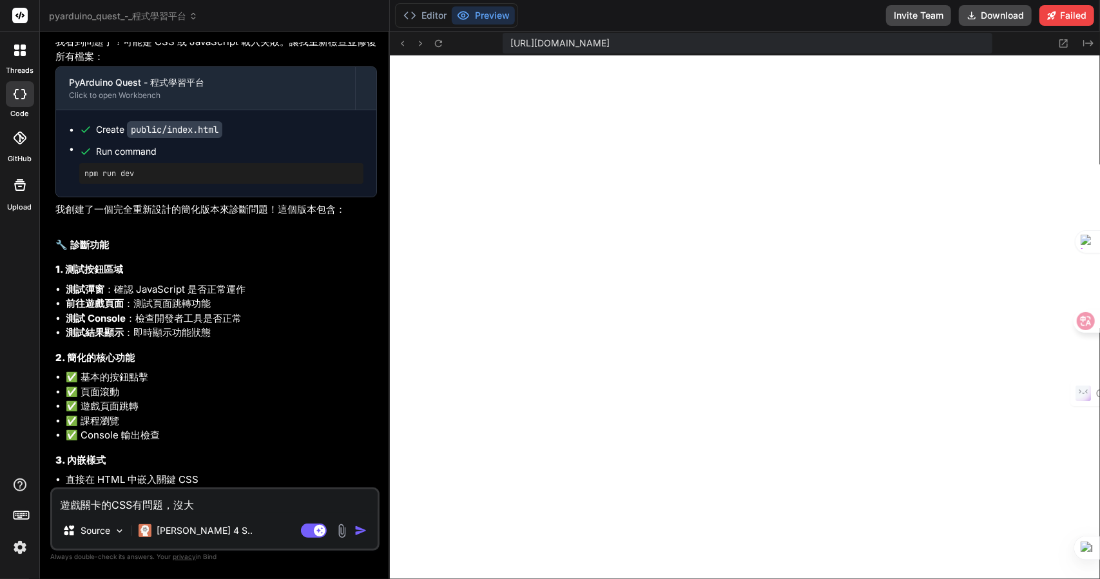
type textarea "遊戲關卡的CSS有問題，沒大月"
type textarea "x"
type textarea "遊戲關卡的CSS有問題，沒有"
type textarea "x"
type textarea "遊戲關卡的CSS有問題，沒"
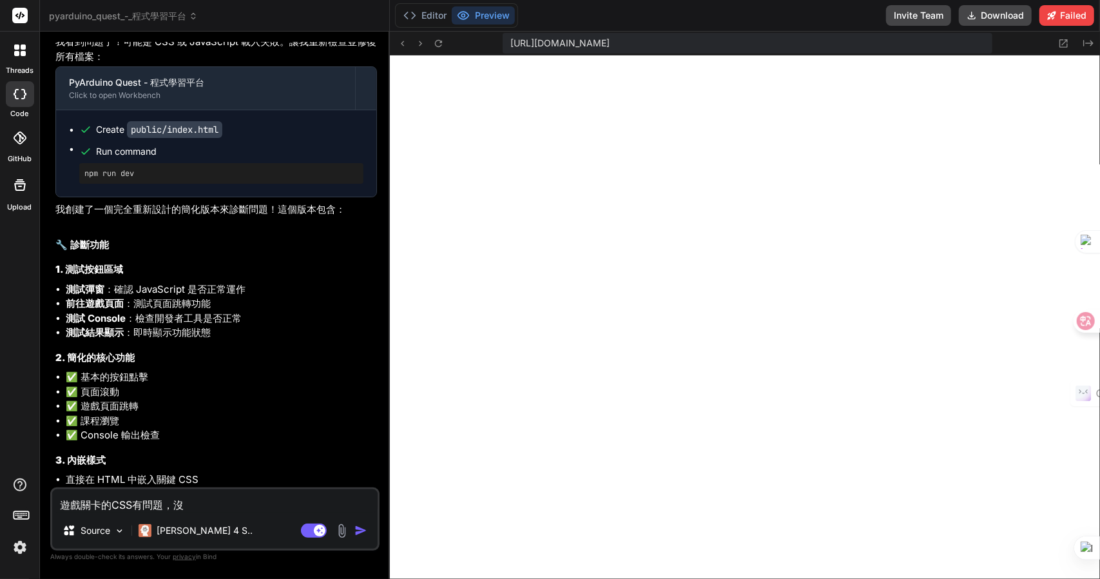
type textarea "x"
type textarea "遊戲關卡的CSS有問題，"
type textarea "x"
type textarea "遊戲關卡的CSS有問題，一"
type textarea "x"
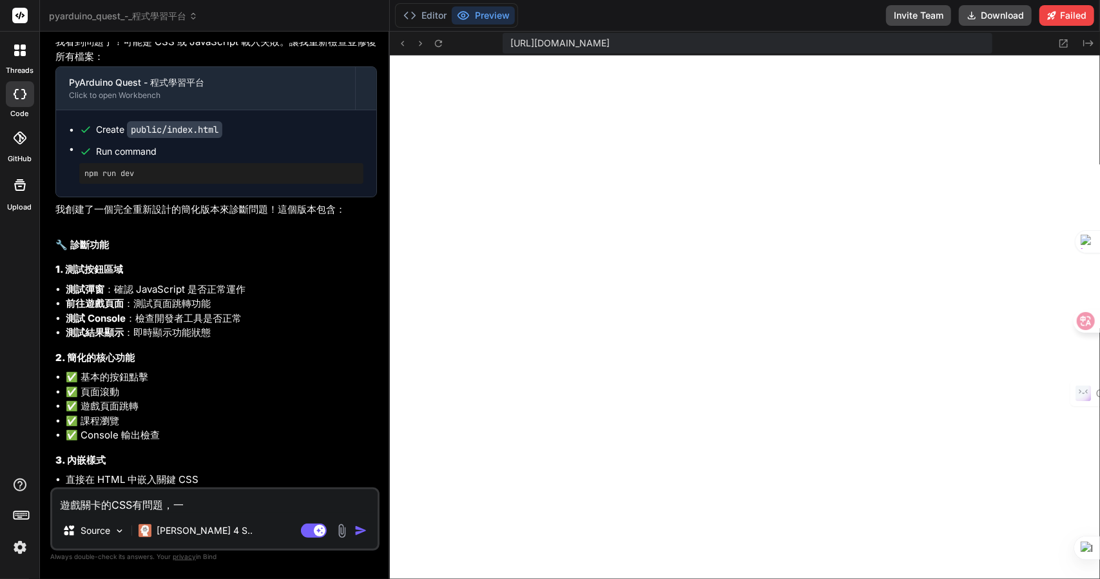
type textarea "遊戲關卡的CSS有問題，一月"
type textarea "x"
type textarea "遊戲關卡的CSS有問題，一月中"
type textarea "x"
type textarea "遊戲關卡的CSS有問題，一月中中"
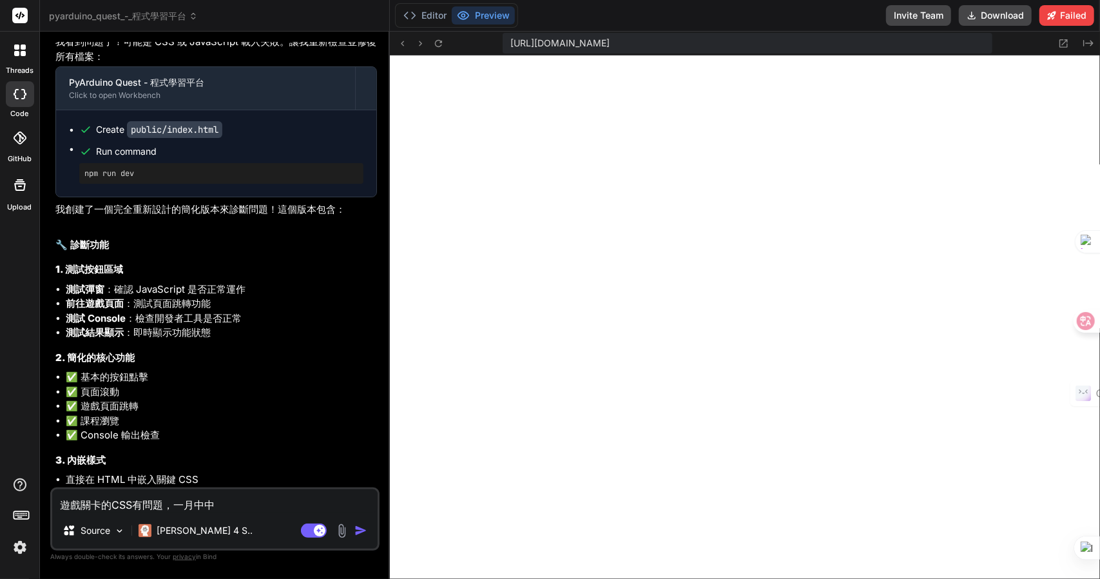
type textarea "x"
type textarea "遊戲關卡的CSS有問題，而"
type textarea "x"
type textarea "遊戲關卡的CSS有問題，而月"
type textarea "x"
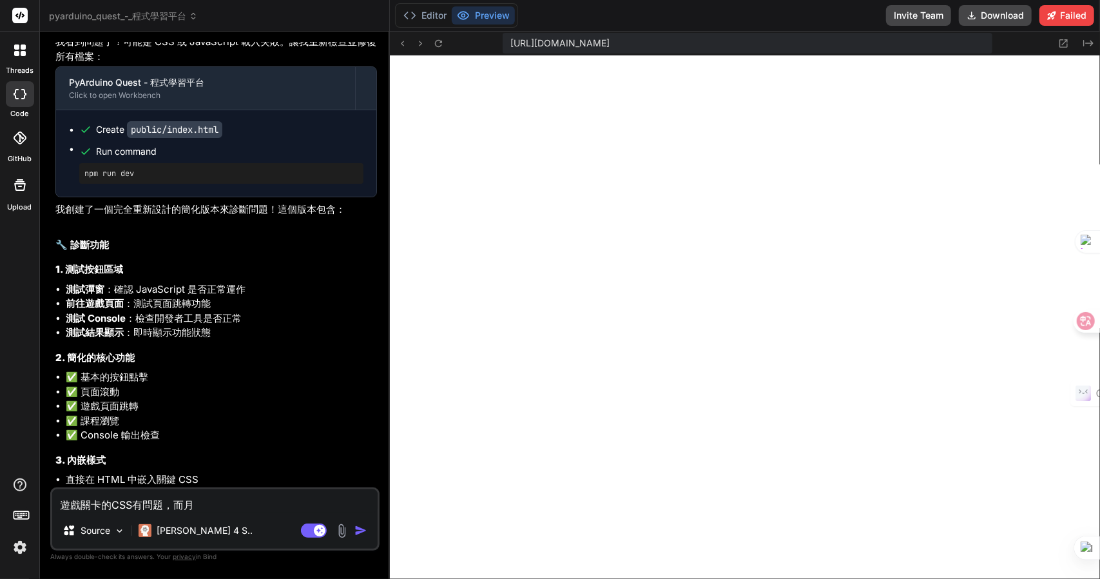
type textarea "遊戲關卡的CSS有問題，而月一"
type textarea "x"
type textarea "遊戲關卡的CSS有問題，而且"
type textarea "x"
type textarea "遊戲關卡的CSS有問題，而且一火"
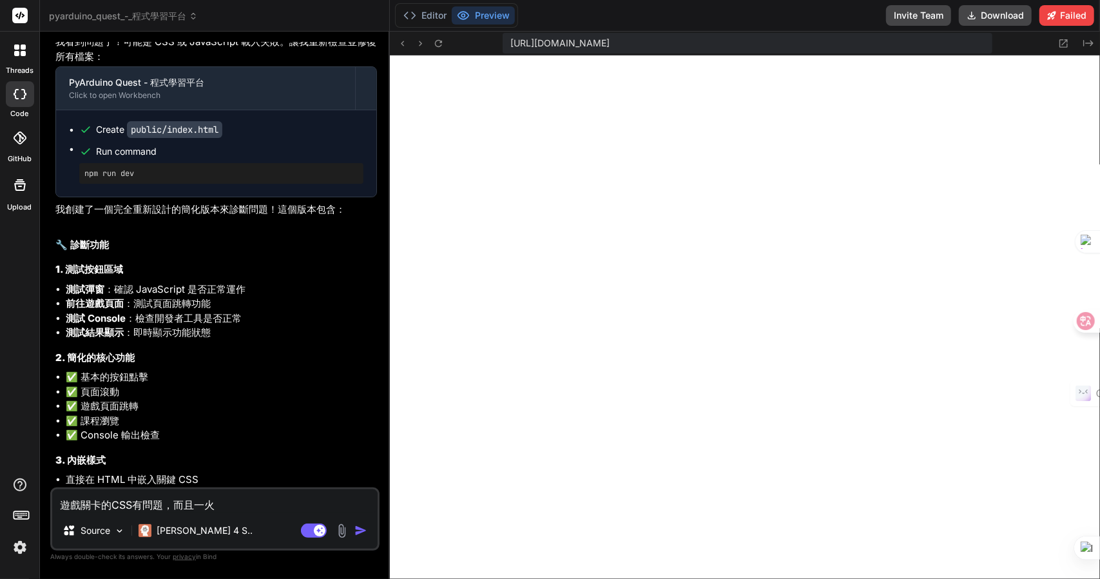
type textarea "x"
type textarea "遊戲關卡的CSS有問題，而且不"
type textarea "x"
type textarea "遊戲關卡的CSS有問題，而且不戈"
type textarea "x"
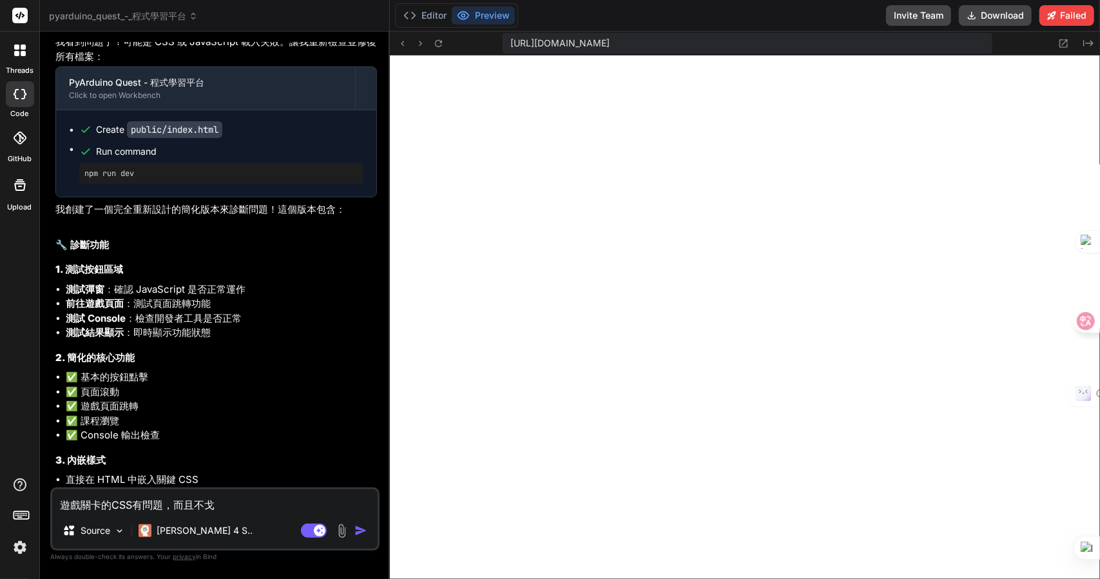
type textarea "遊戲關卡的CSS有問題，而且不戈月"
type textarea "x"
type textarea "遊戲關卡的CSS有問題，而且不戈月心"
type textarea "x"
type textarea "遊戲關卡的CSS有問題，而且不戈月心心"
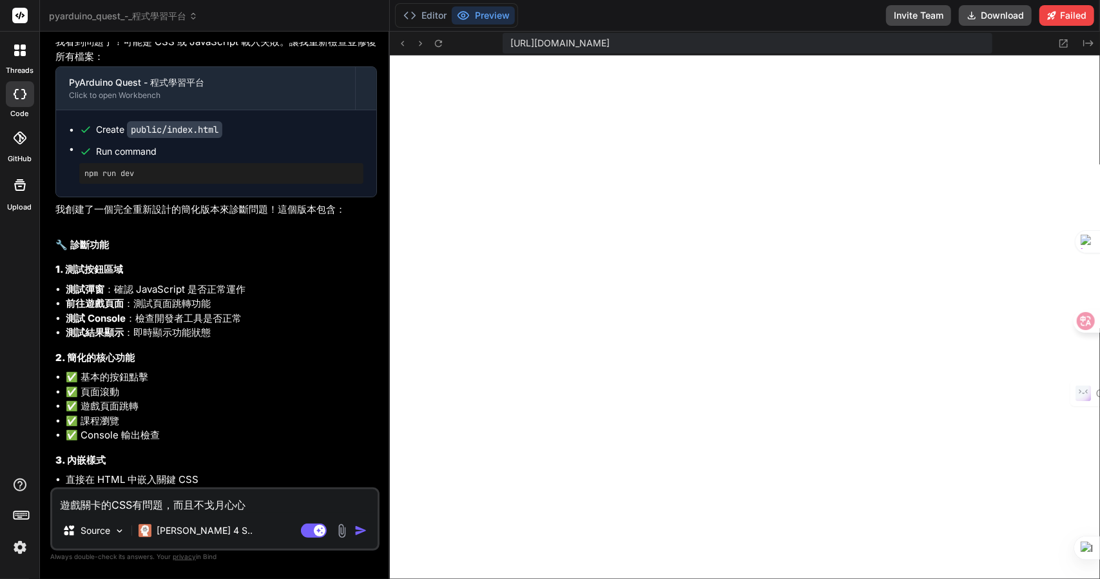
type textarea "x"
type textarea "遊戲關卡的CSS有問題，而且不能"
type textarea "x"
type textarea "遊戲關卡的CSS有問題，而且不能卜"
type textarea "x"
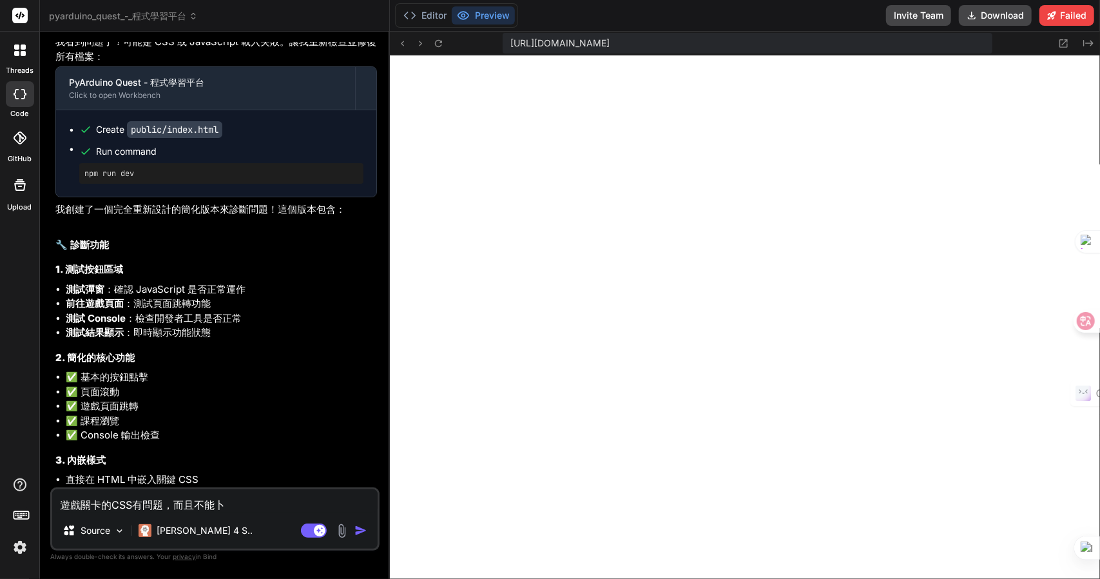
type textarea "遊戲關卡的CSS有問題，而且不能卜人"
type textarea "x"
type textarea "遊戲關卡的CSS有問題，而且不能卜人土"
type textarea "x"
type textarea "遊戲關卡的CSS有問題，而且不能進"
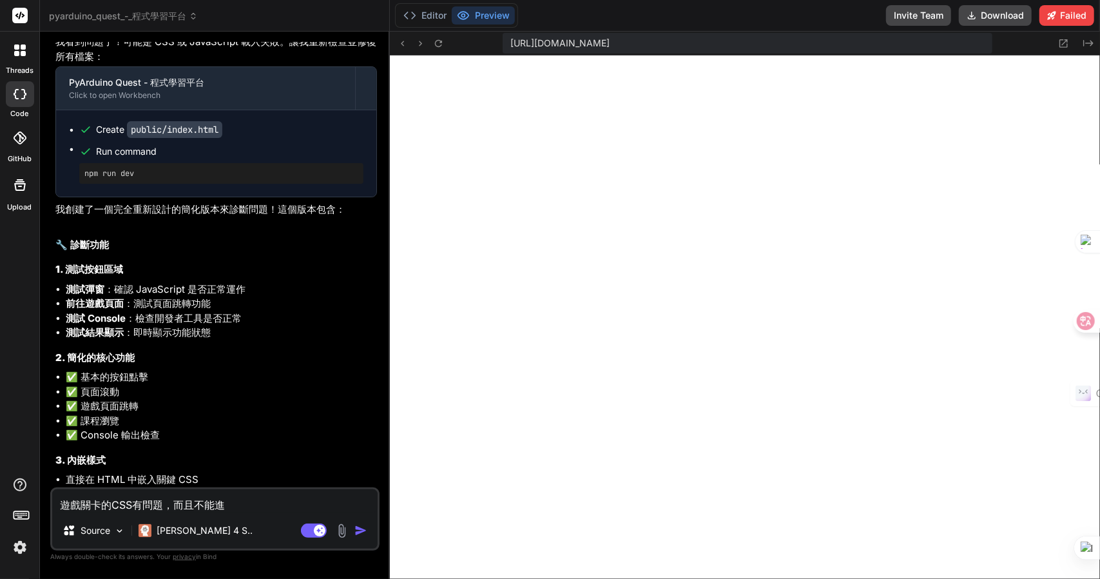
type textarea "x"
type textarea "遊戲關卡的CSS有問題，而且不能進人"
type textarea "x"
type textarea "遊戲關卡的CSS有問題，而且不能進人竹"
type textarea "x"
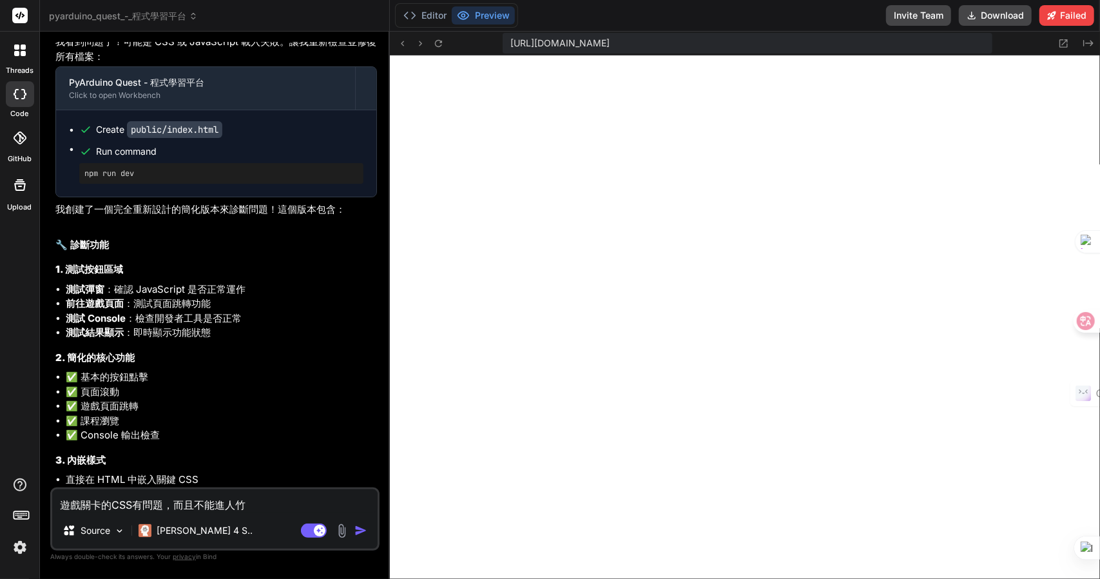
type textarea "遊戲關卡的CSS有問題，而且不能進入"
type textarea "x"
type textarea "遊戲關卡的CSS有問題，而且不能進入Z"
type textarea "x"
type textarea "遊戲關卡的CSS有問題，而且不能進入Z難"
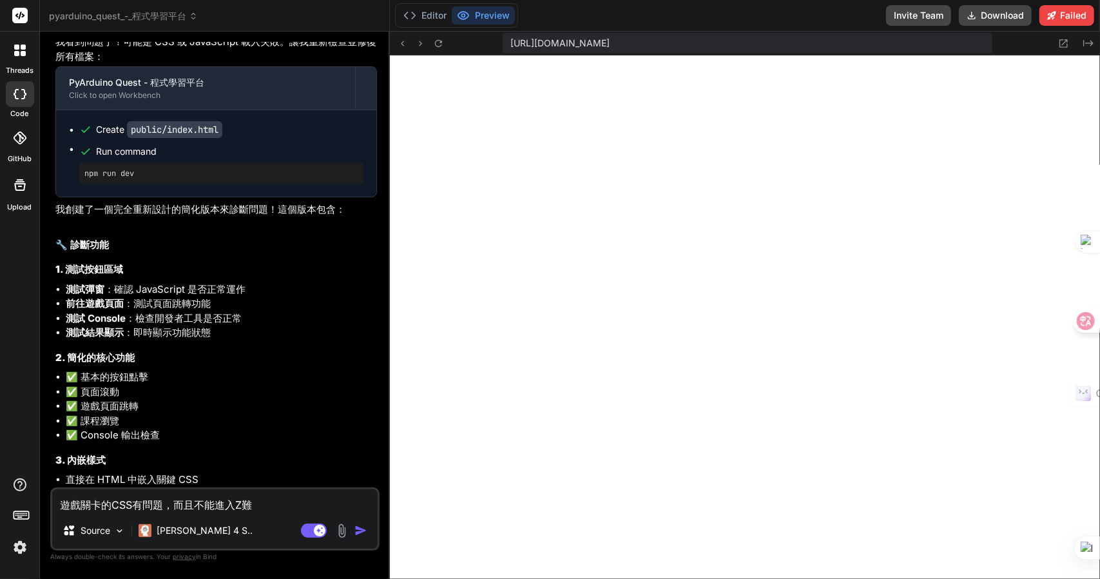
type textarea "x"
type textarea "遊戲關卡的CSS有問題，而且不能進入Z難日"
type textarea "x"
type textarea "遊戲關卡的CSS有問題，而且不能進入Z難日月"
type textarea "x"
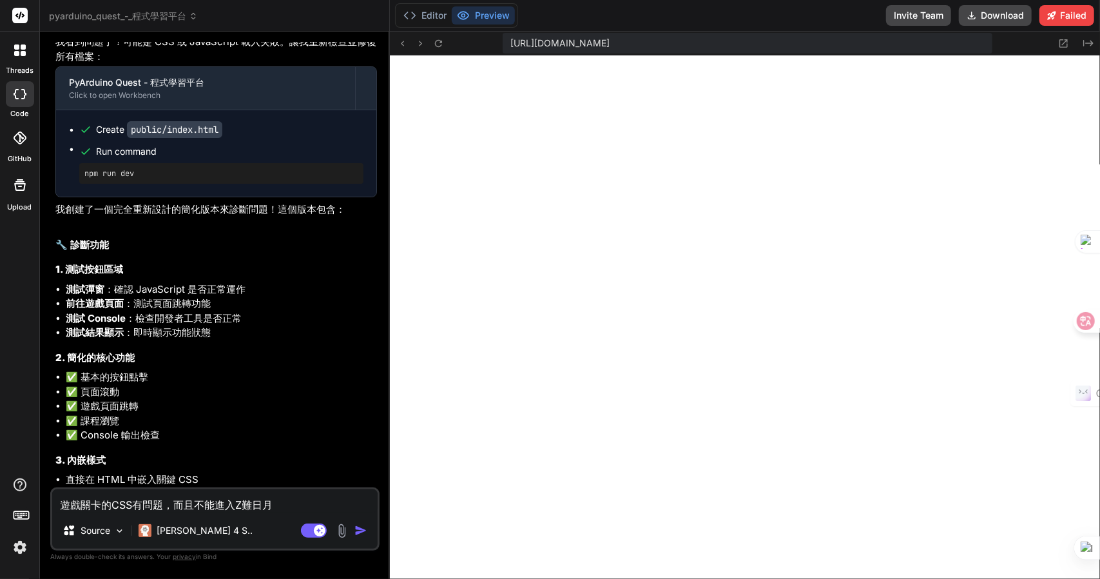
type textarea "遊戲關卡的CSS有問題，而且不能進入，"
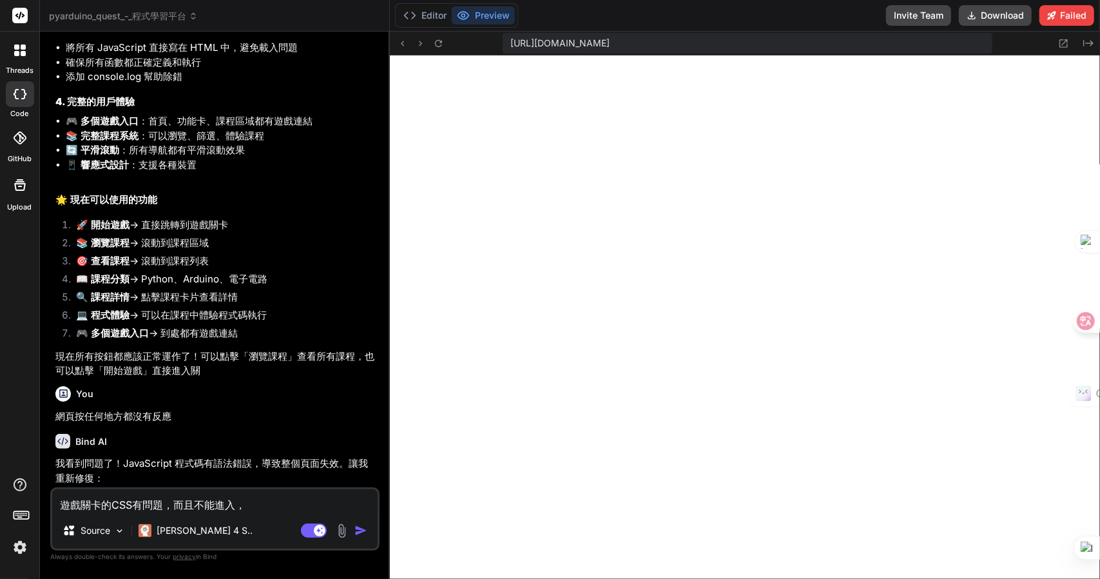
scroll to position [1586, 0]
type textarea "x"
type textarea "遊戲關卡的CSS有問題，而且不能進入，戈"
type textarea "x"
type textarea "遊戲關卡的CSS有問題，而且不能進入，[PERSON_NAME]"
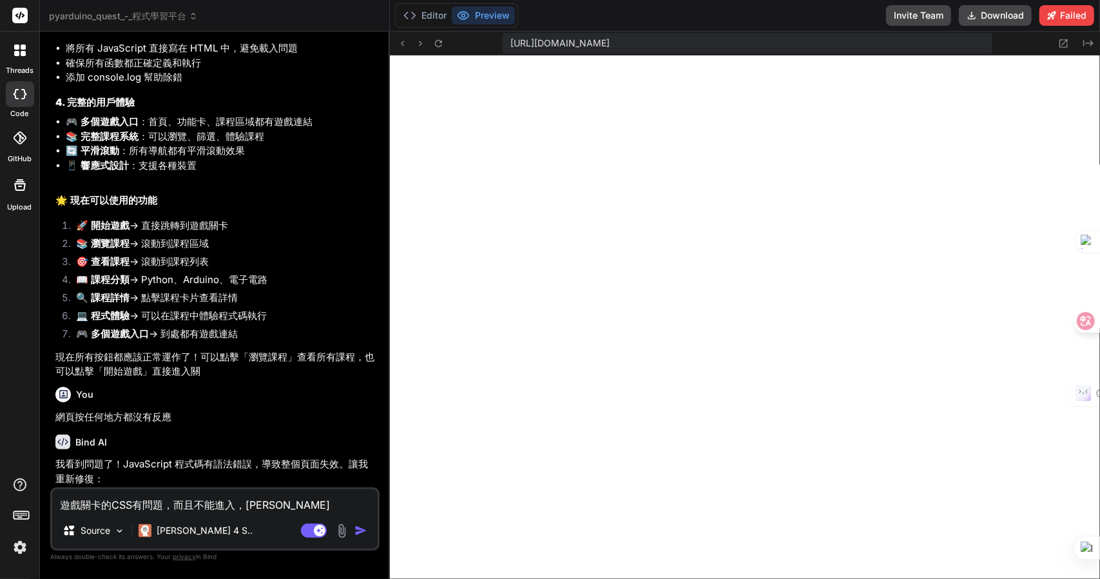
type textarea "x"
type textarea "遊戲關卡的CSS有問題，而且不能進入，戈弓人"
type textarea "x"
type textarea "遊戲關卡的CSS有問題，而且不能進入，之"
type textarea "x"
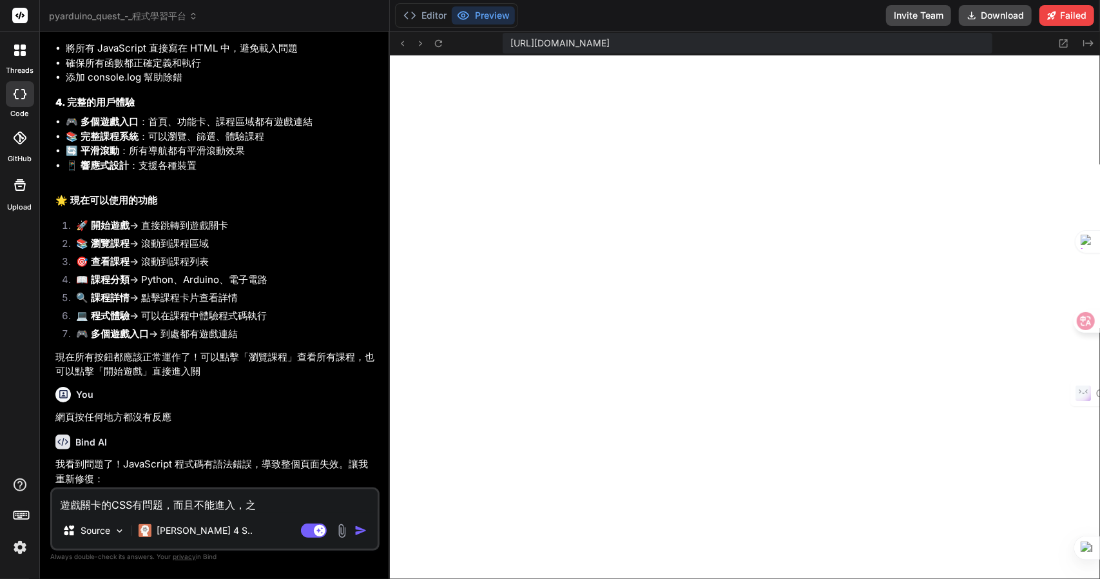
type textarea "遊戲關卡的CSS有問題，而且不能進入，"
type textarea "x"
type textarea "遊戲關卡的CSS有問題，而且不能進入"
type textarea "x"
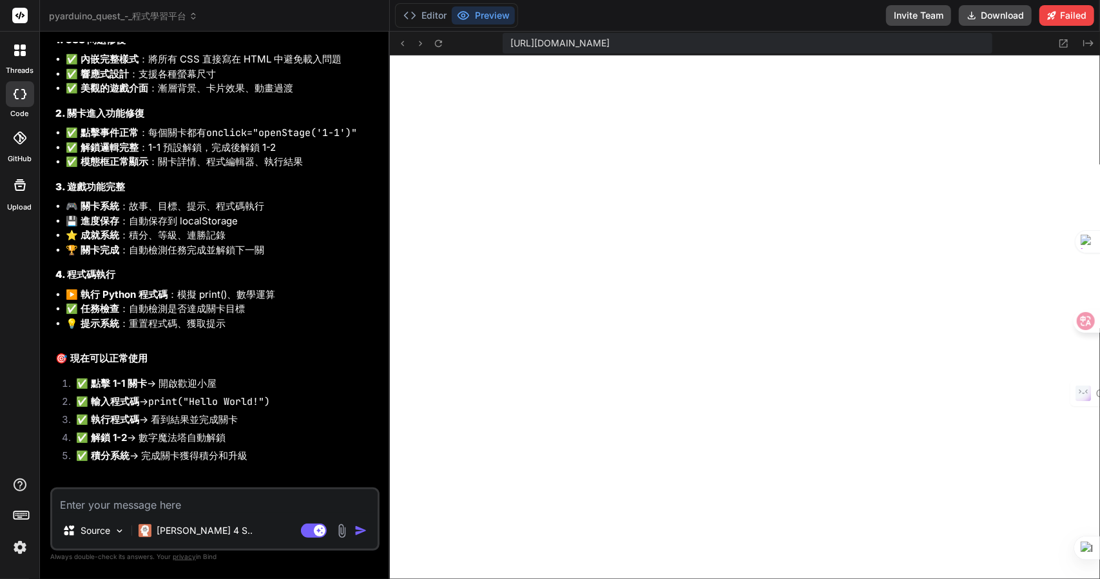
scroll to position [4544, 0]
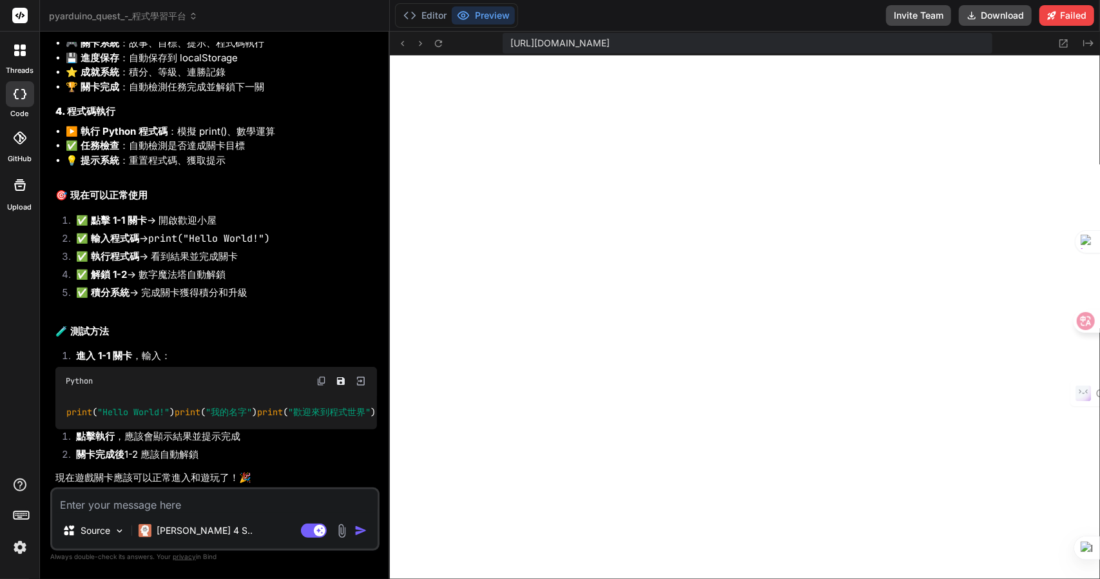
click at [161, 507] on textarea at bounding box center [214, 500] width 325 height 23
type textarea "x"
type textarea "i"
type textarea "x"
type textarea "in"
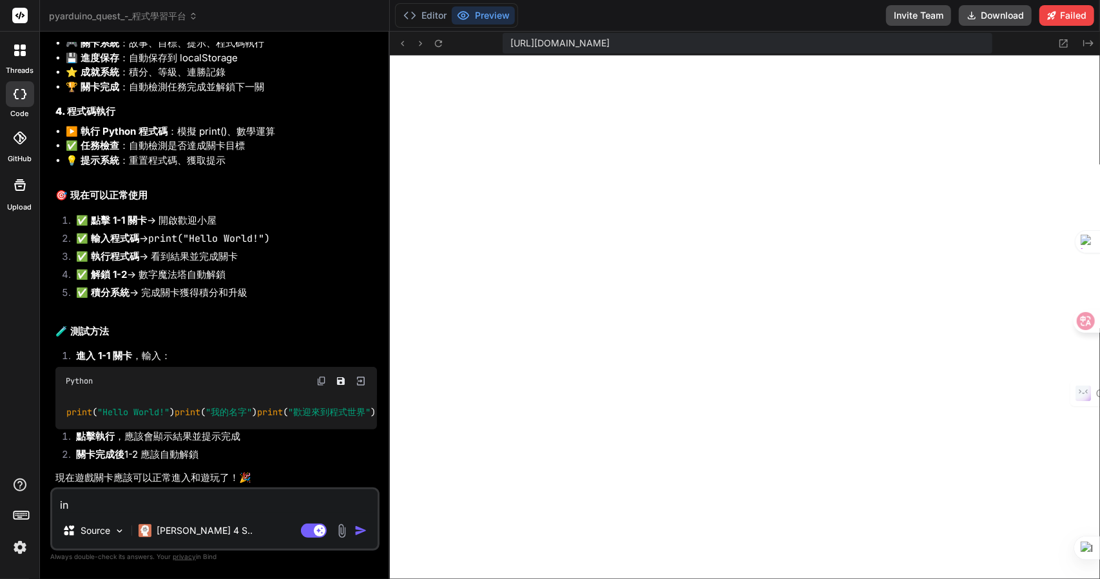
type textarea "x"
type textarea "ino"
type textarea "x"
type textarea "ino"
type textarea "x"
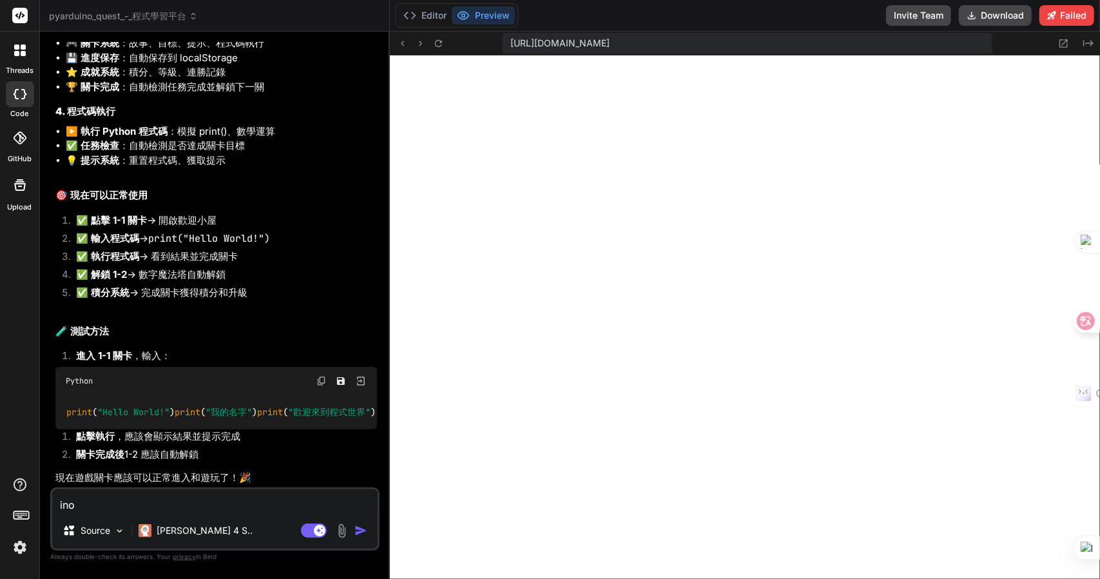
type textarea "ino"
type textarea "x"
type textarea "in"
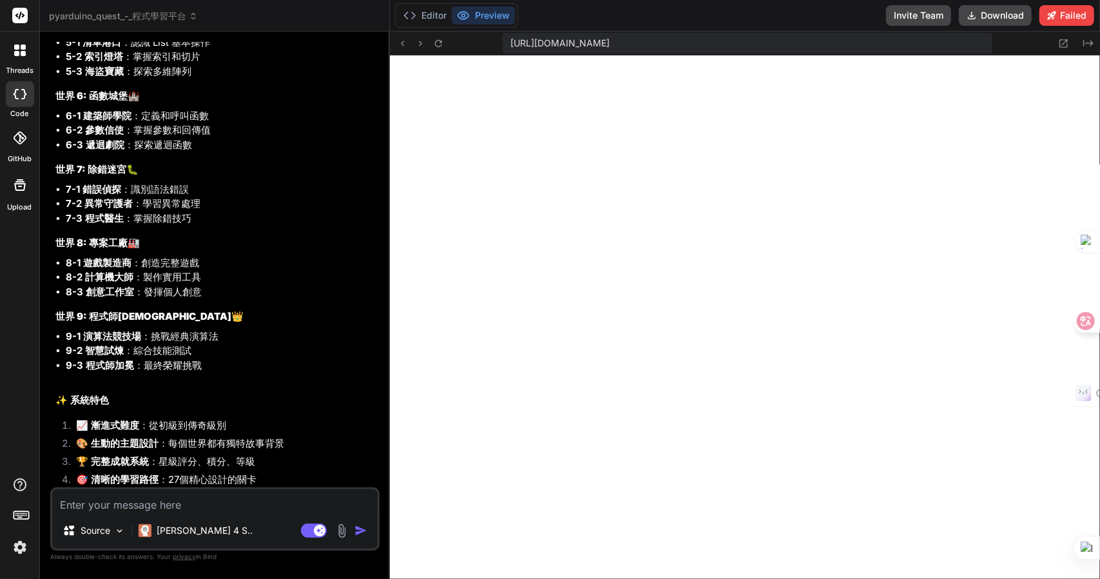
scroll to position [5655, 0]
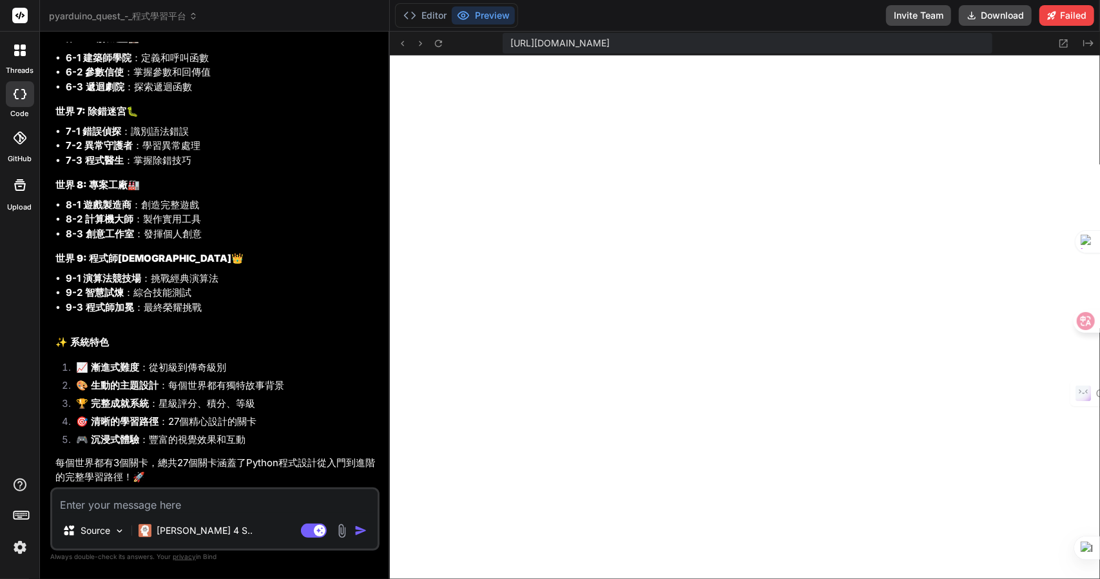
click at [218, 508] on textarea at bounding box center [214, 500] width 325 height 23
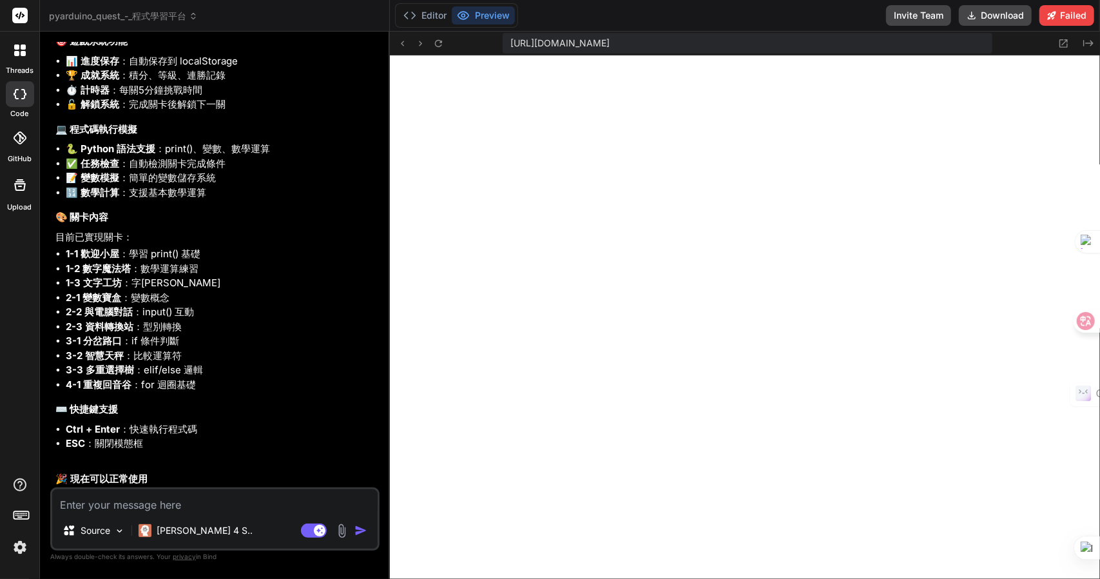
scroll to position [6649, 0]
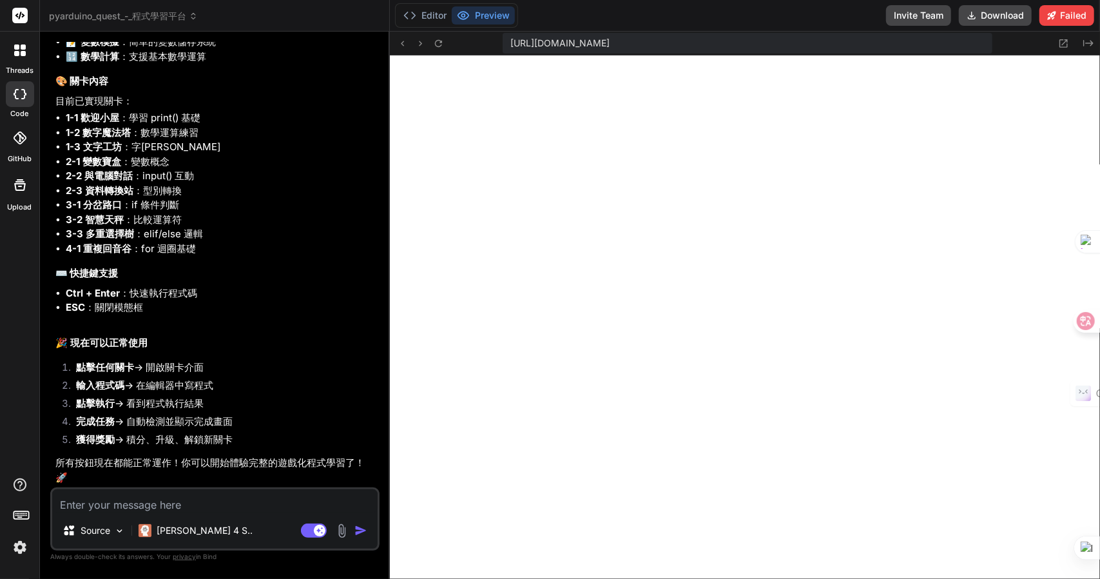
click at [160, 503] on textarea at bounding box center [214, 500] width 325 height 23
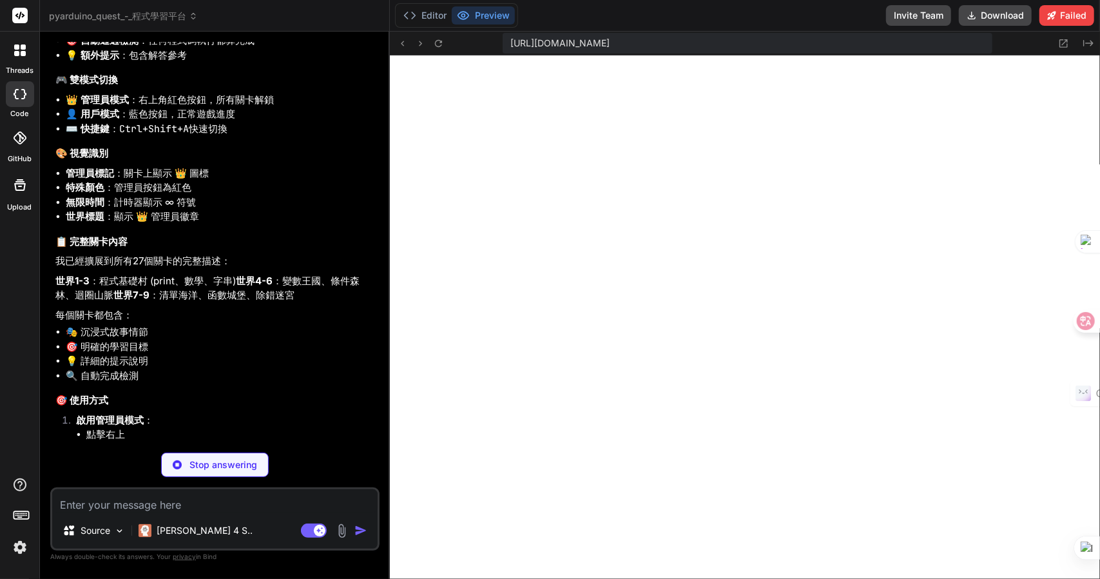
scroll to position [7468, 0]
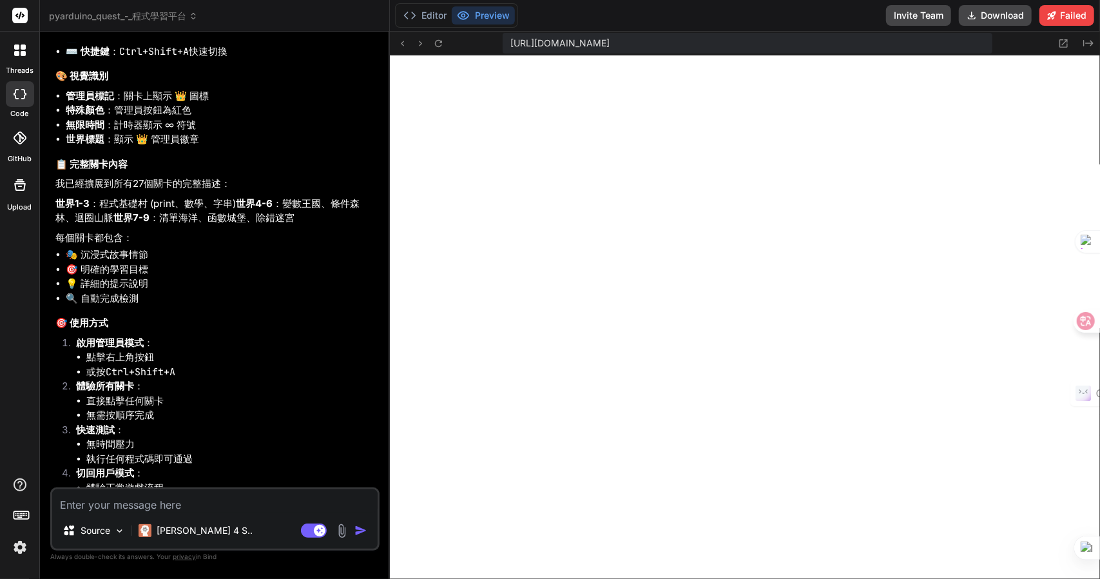
click at [235, 505] on textarea at bounding box center [214, 500] width 325 height 23
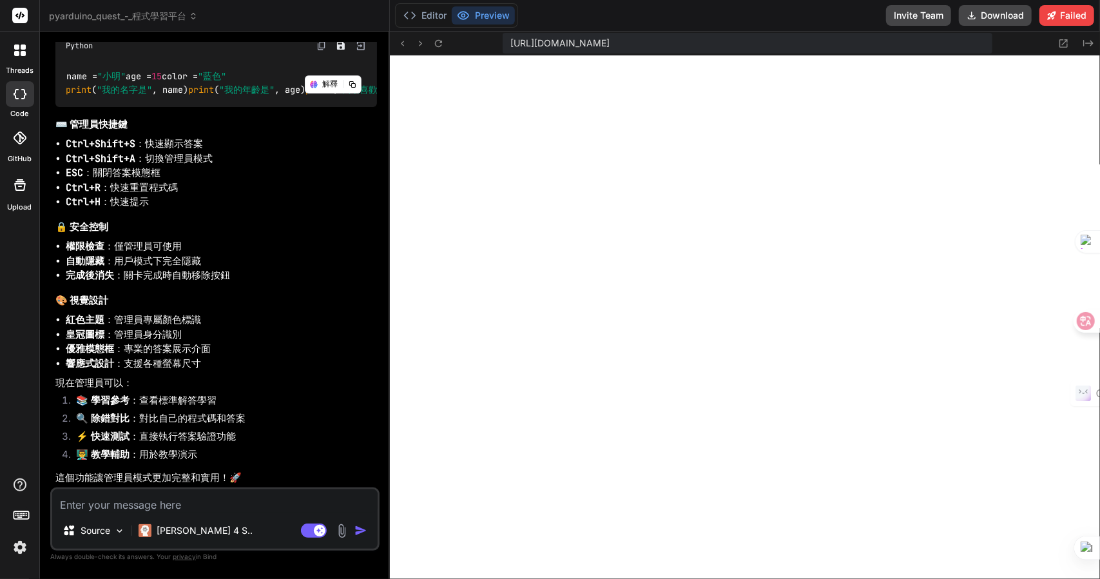
scroll to position [8886, 0]
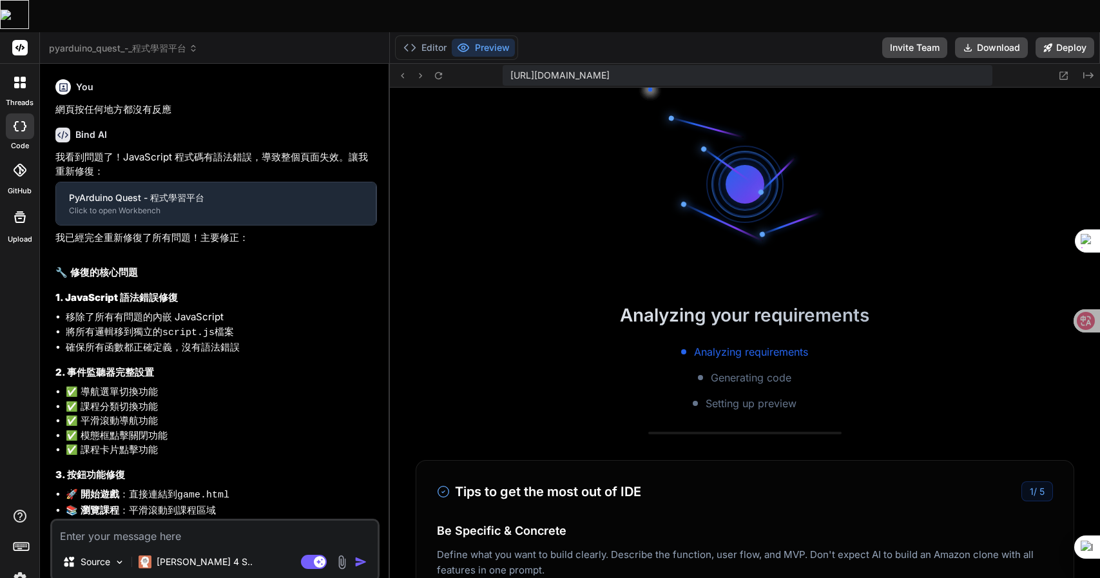
type textarea "x"
